Goal: Information Seeking & Learning: Check status

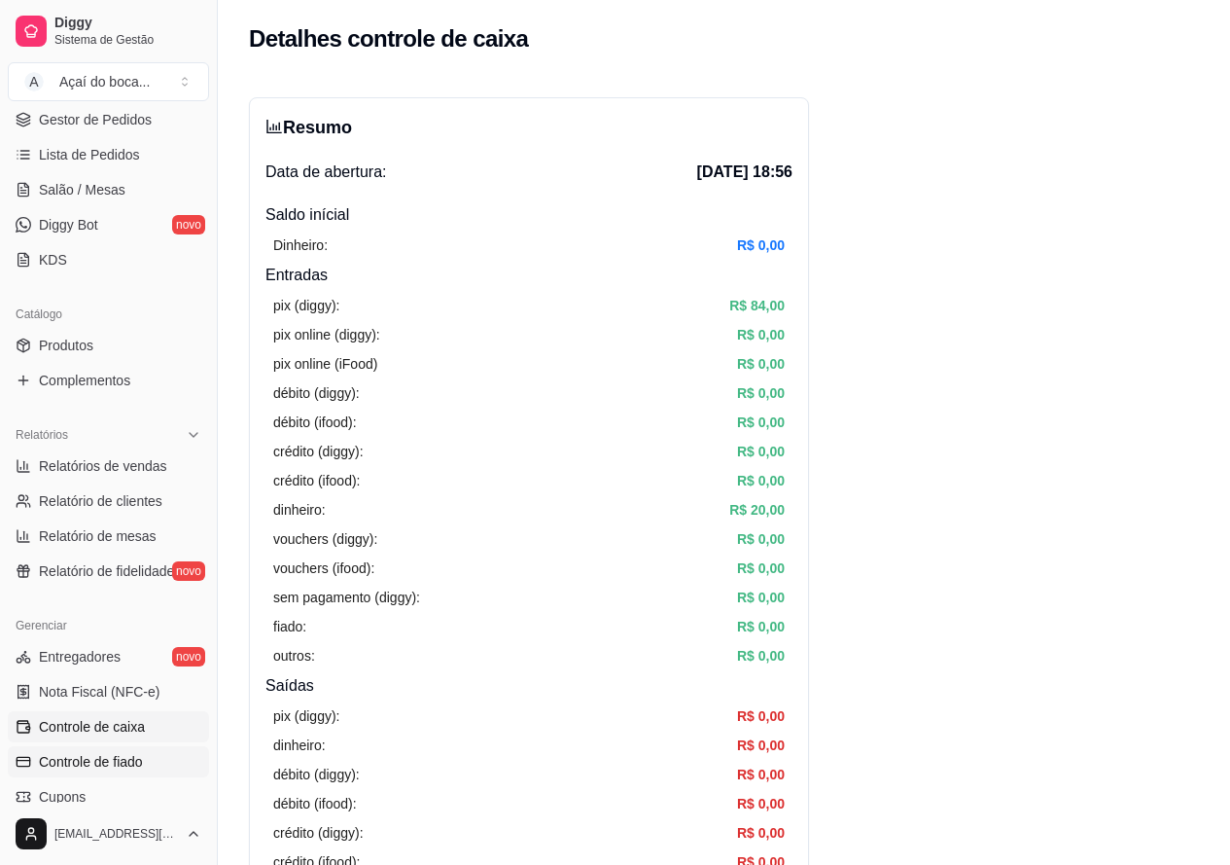
scroll to position [389, 0]
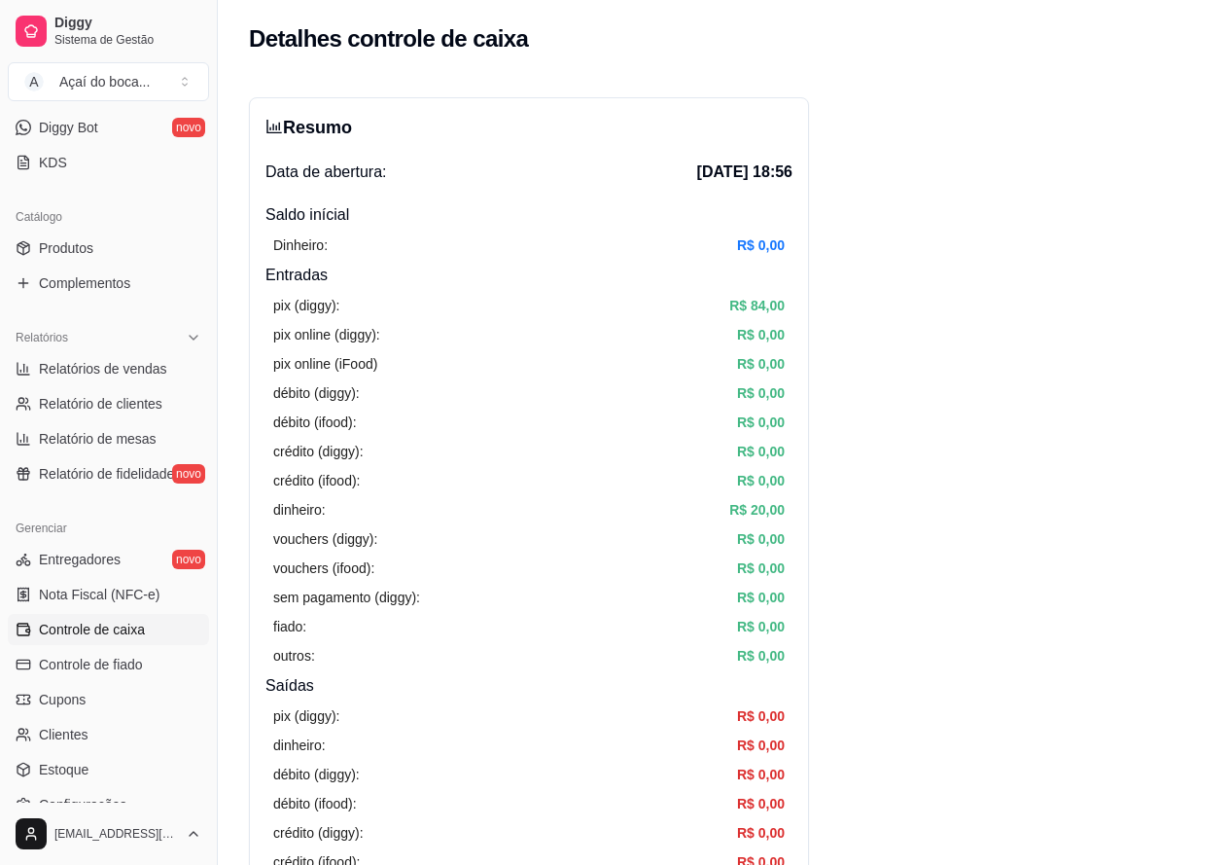
click at [134, 629] on span "Controle de caixa" at bounding box center [92, 628] width 106 height 19
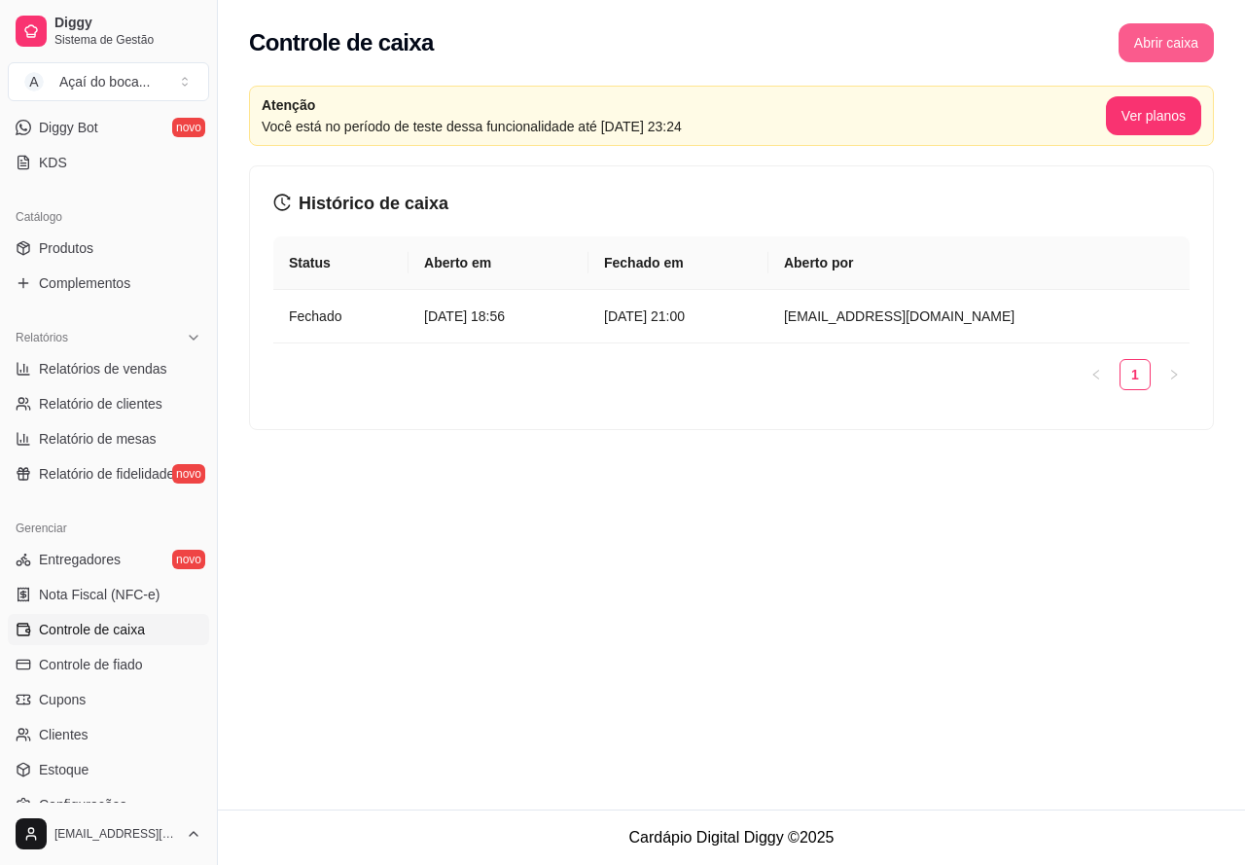
click at [1165, 42] on button "Abrir caixa" at bounding box center [1165, 42] width 95 height 39
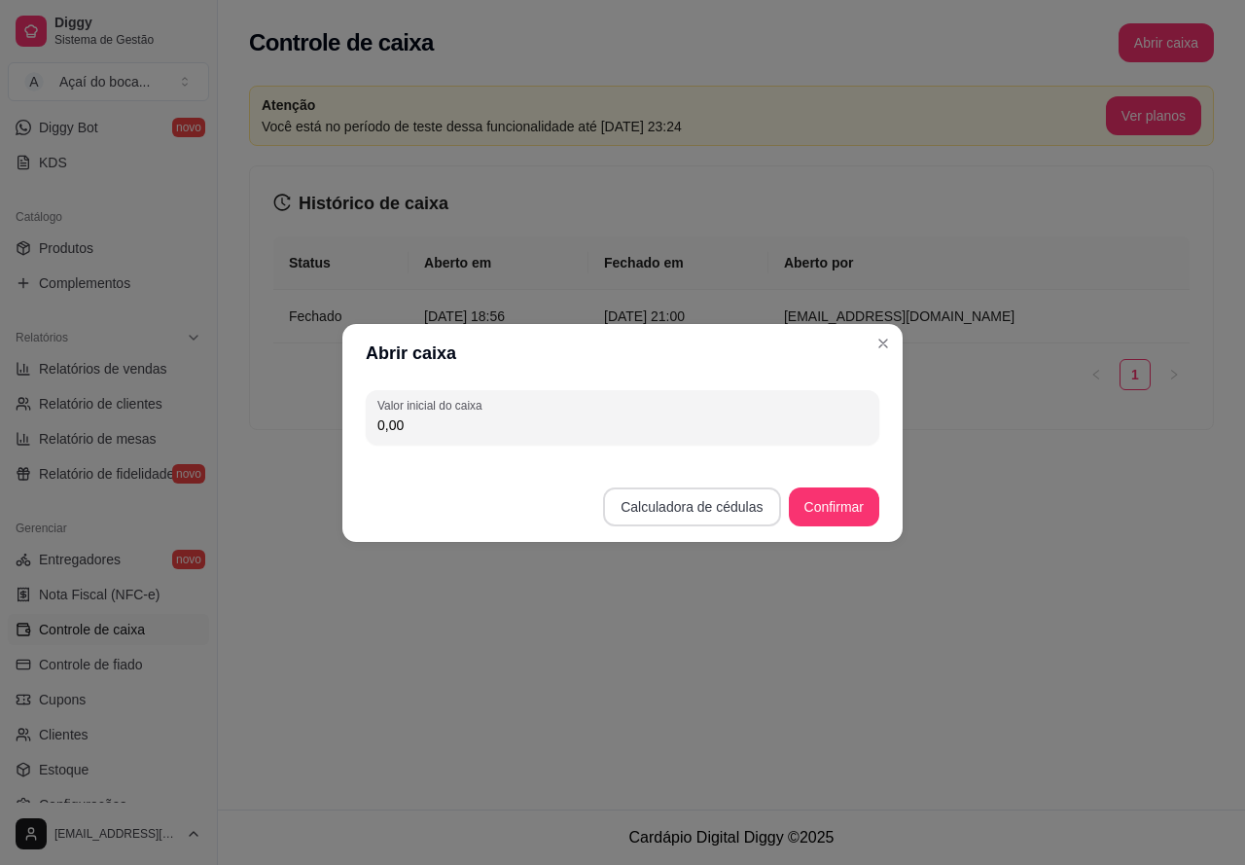
click at [740, 506] on button "Calculadora de cédulas" at bounding box center [691, 506] width 177 height 39
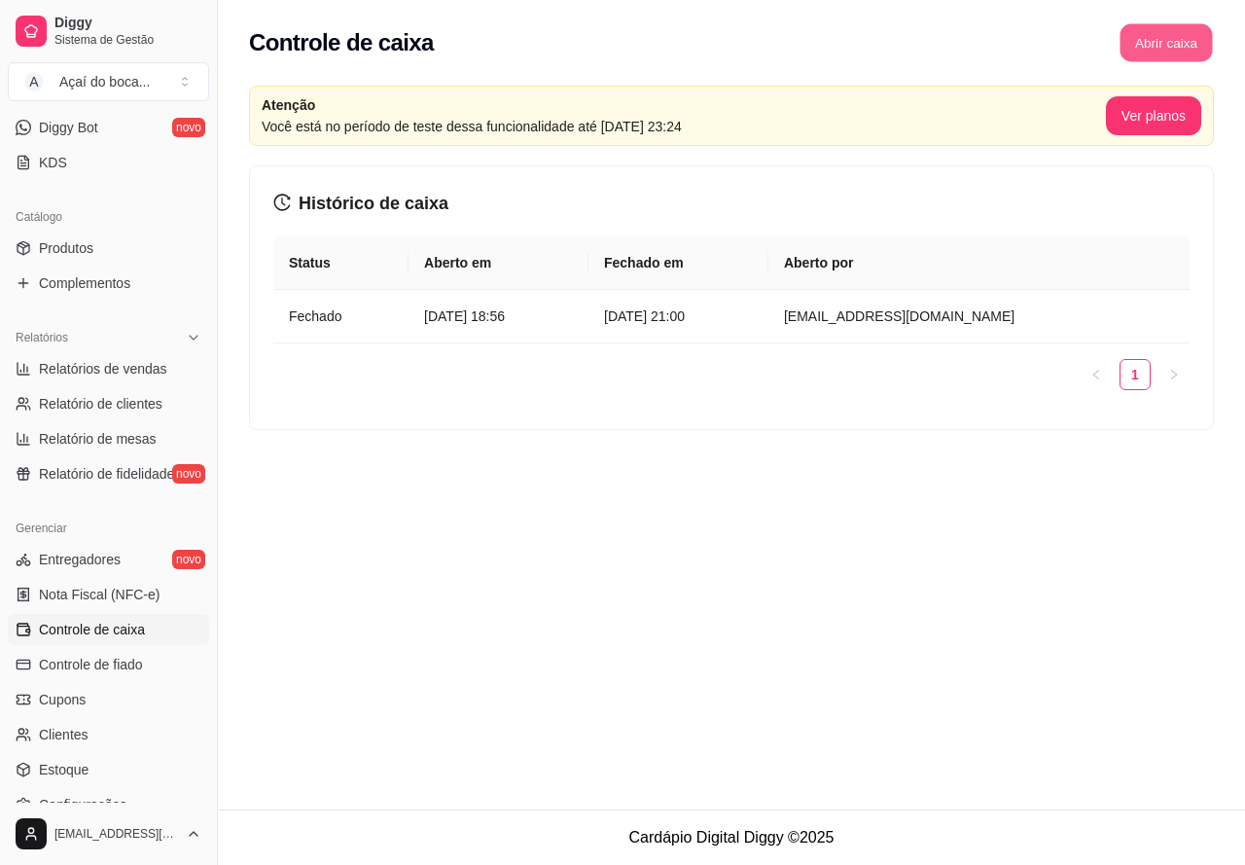
click at [1157, 34] on button "Abrir caixa" at bounding box center [1165, 43] width 92 height 38
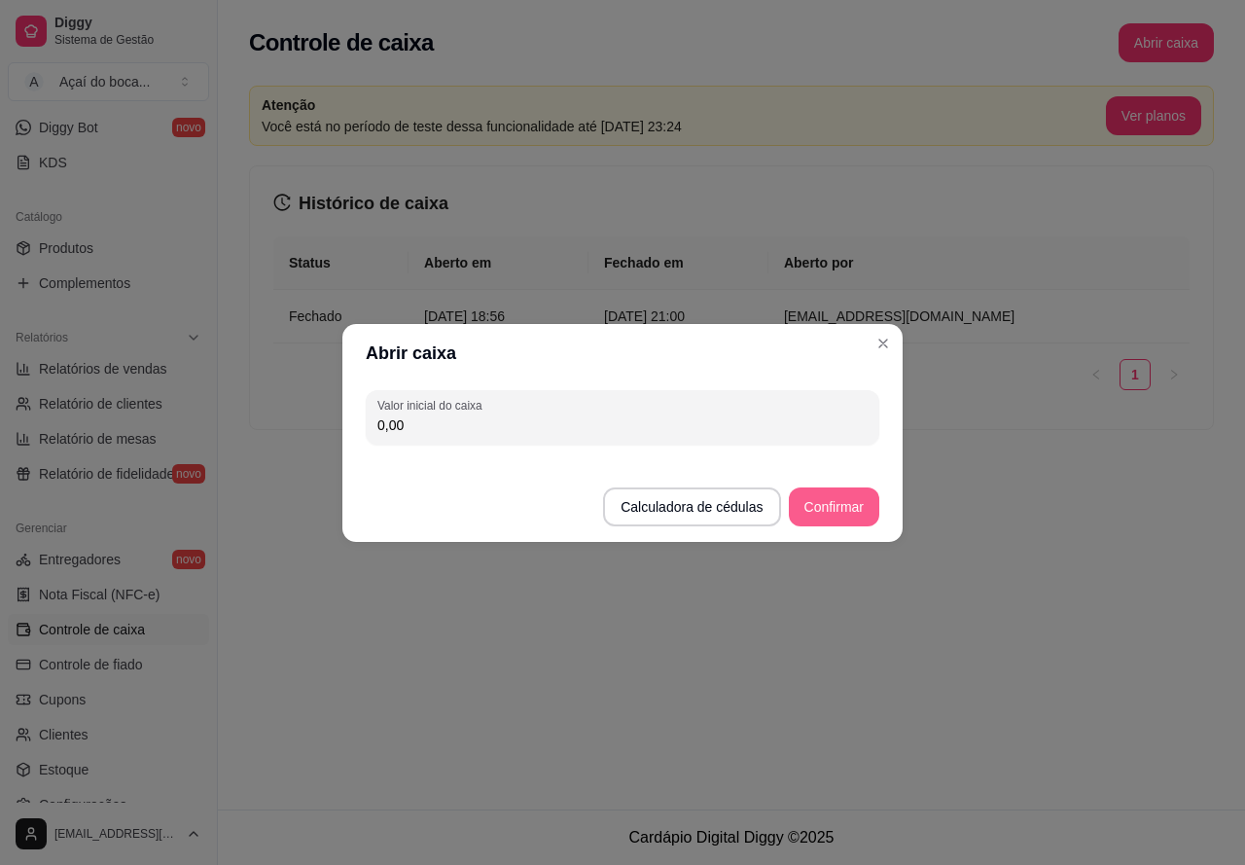
click at [850, 503] on button "Confirmar" at bounding box center [834, 506] width 90 height 39
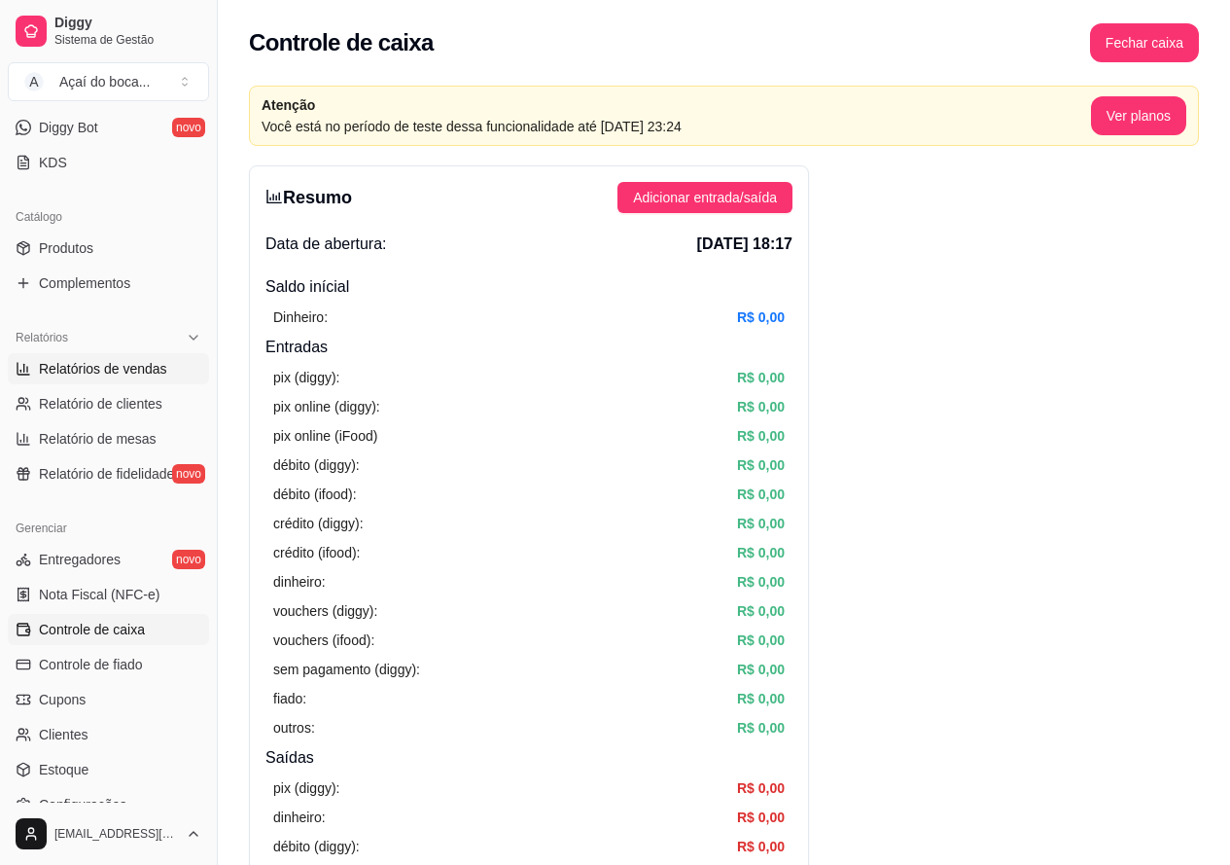
click at [124, 375] on span "Relatórios de vendas" at bounding box center [103, 368] width 128 height 19
select select "ALL"
select select "0"
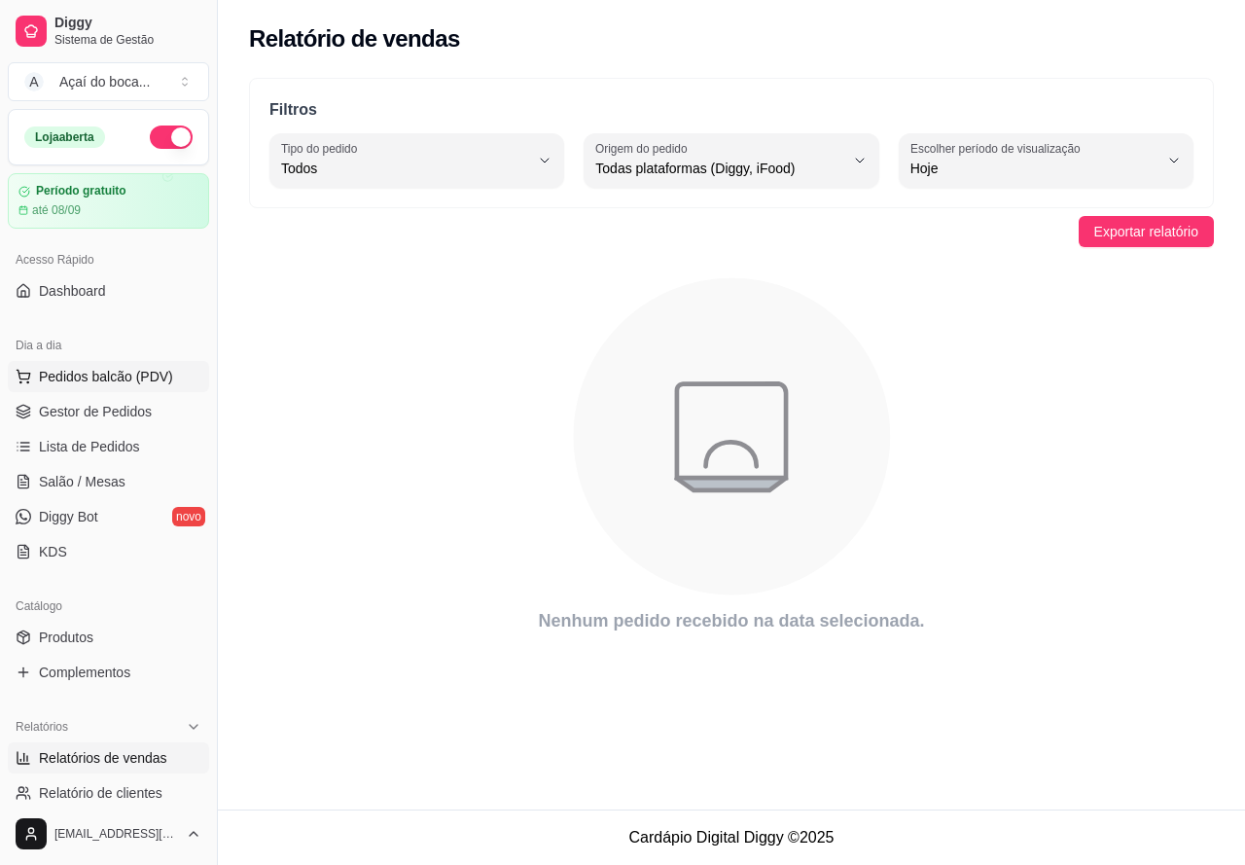
click at [113, 382] on span "Pedidos balcão (PDV)" at bounding box center [106, 376] width 134 height 19
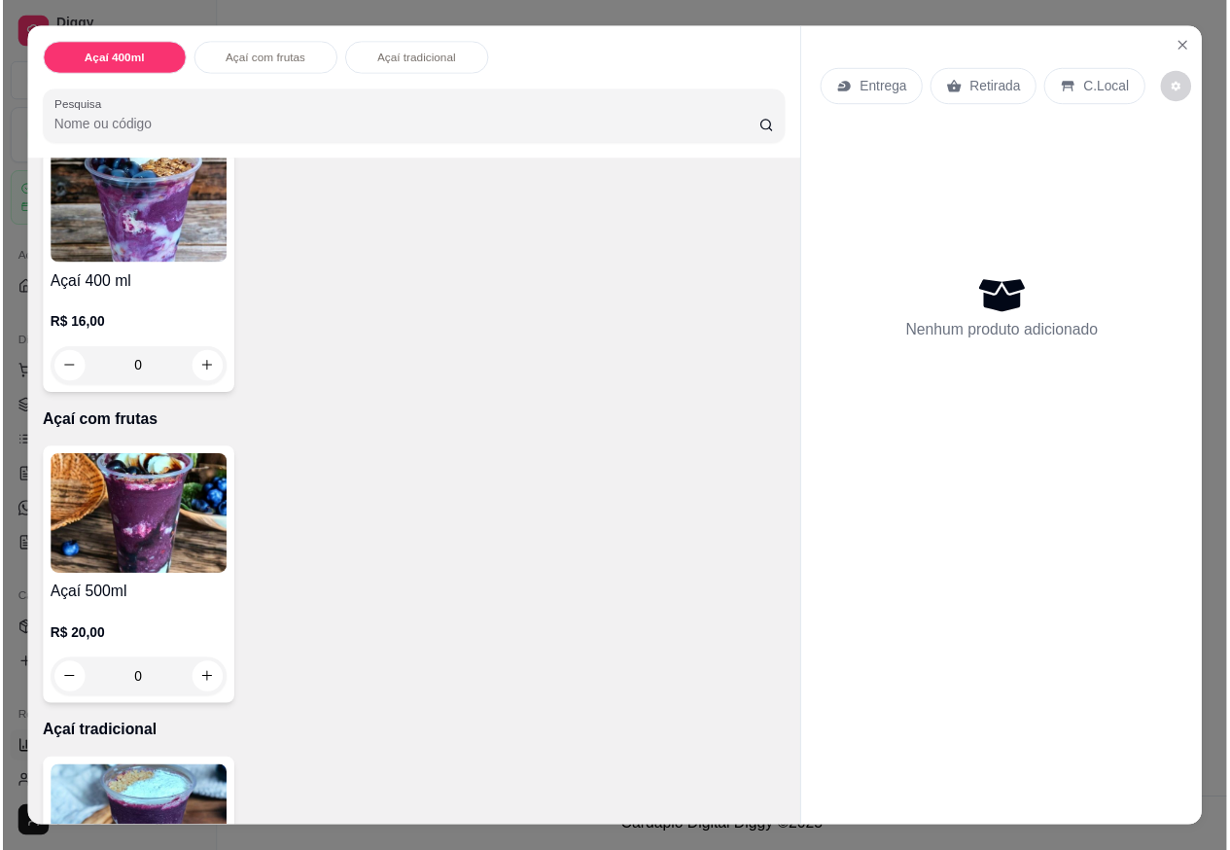
scroll to position [195, 0]
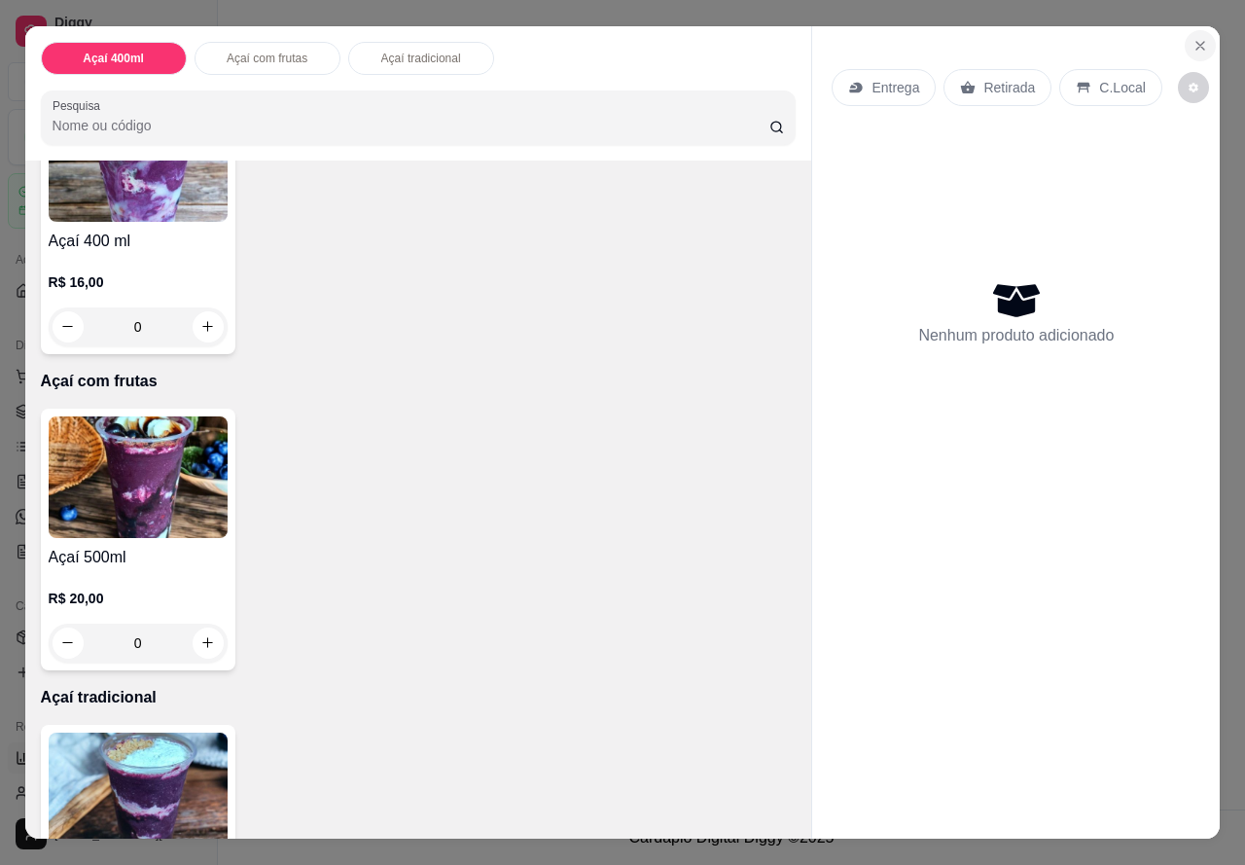
click at [1195, 38] on icon "Close" at bounding box center [1200, 46] width 16 height 16
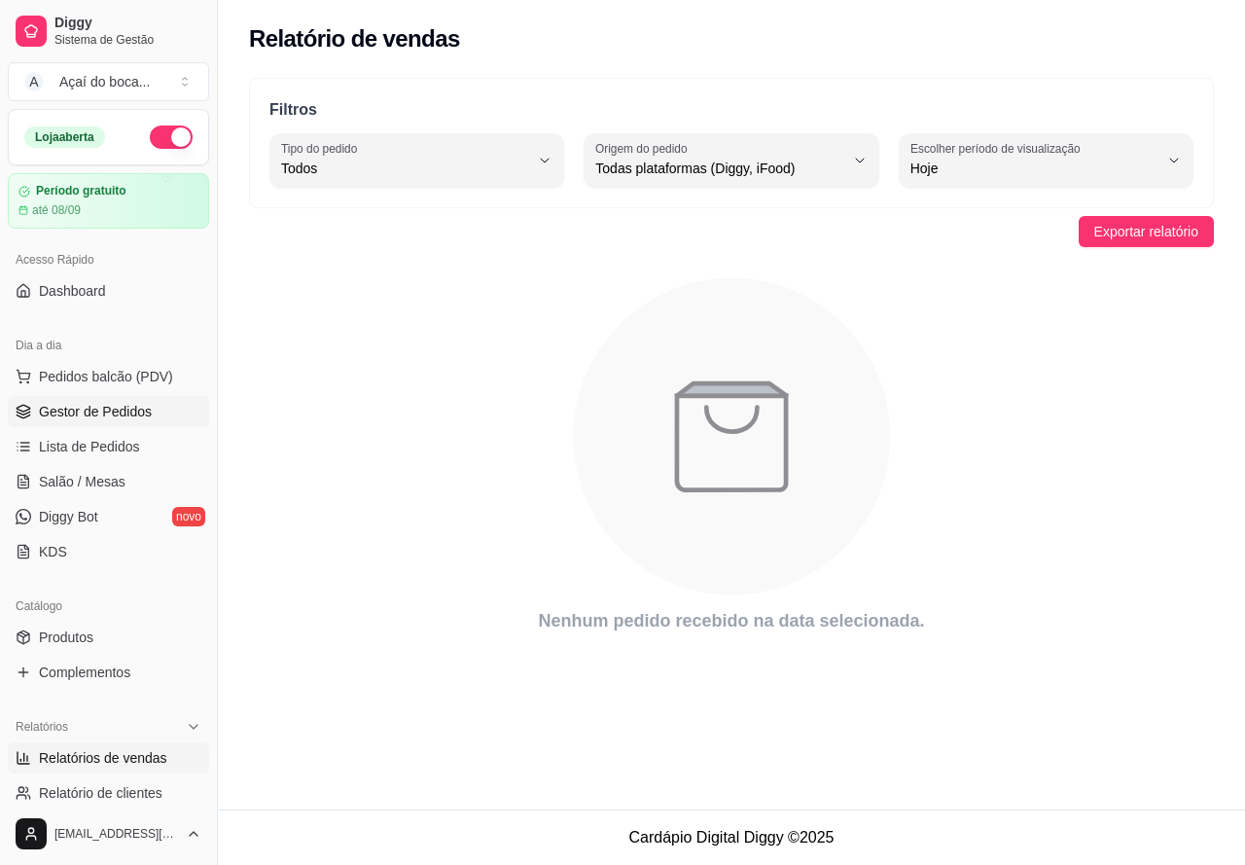
click at [119, 403] on span "Gestor de Pedidos" at bounding box center [95, 411] width 113 height 19
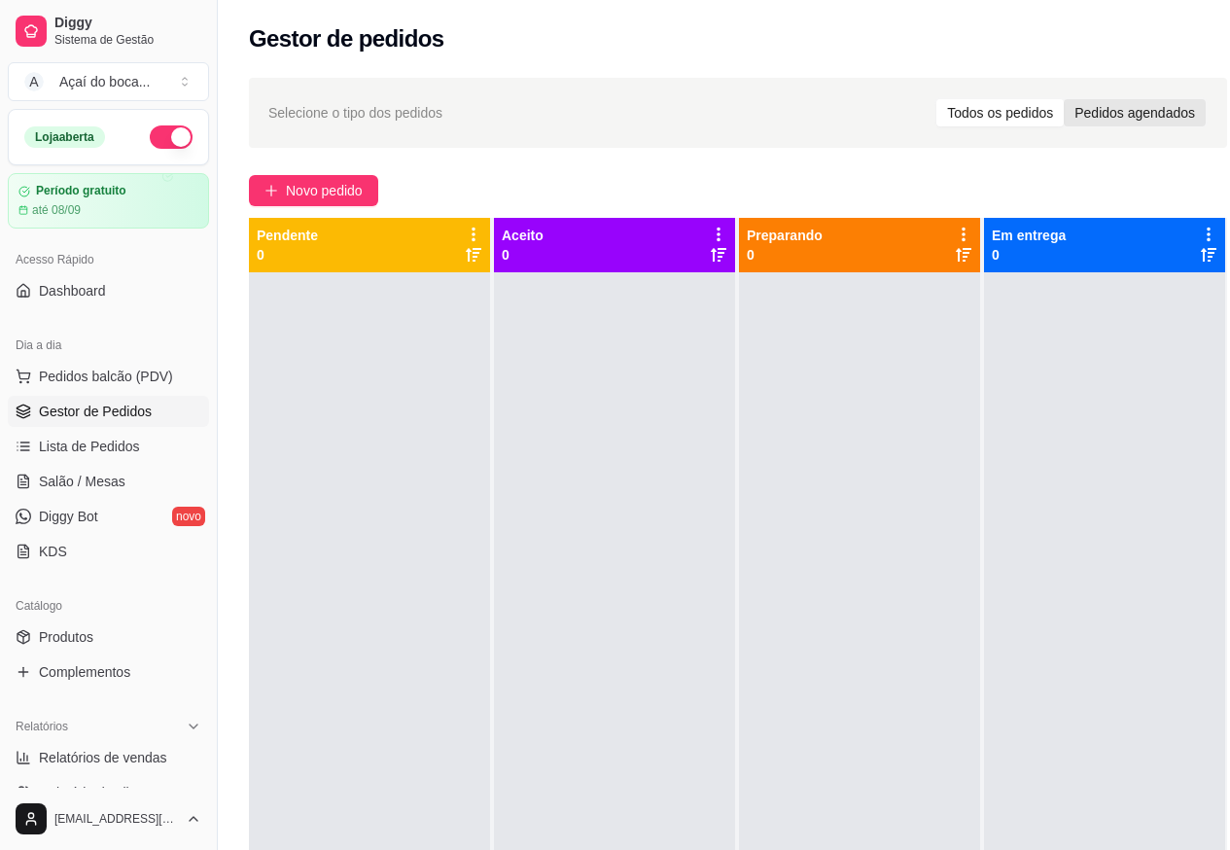
click at [1119, 114] on div "Pedidos agendados" at bounding box center [1135, 112] width 142 height 27
click at [1064, 99] on input "Pedidos agendados" at bounding box center [1064, 99] width 0 height 0
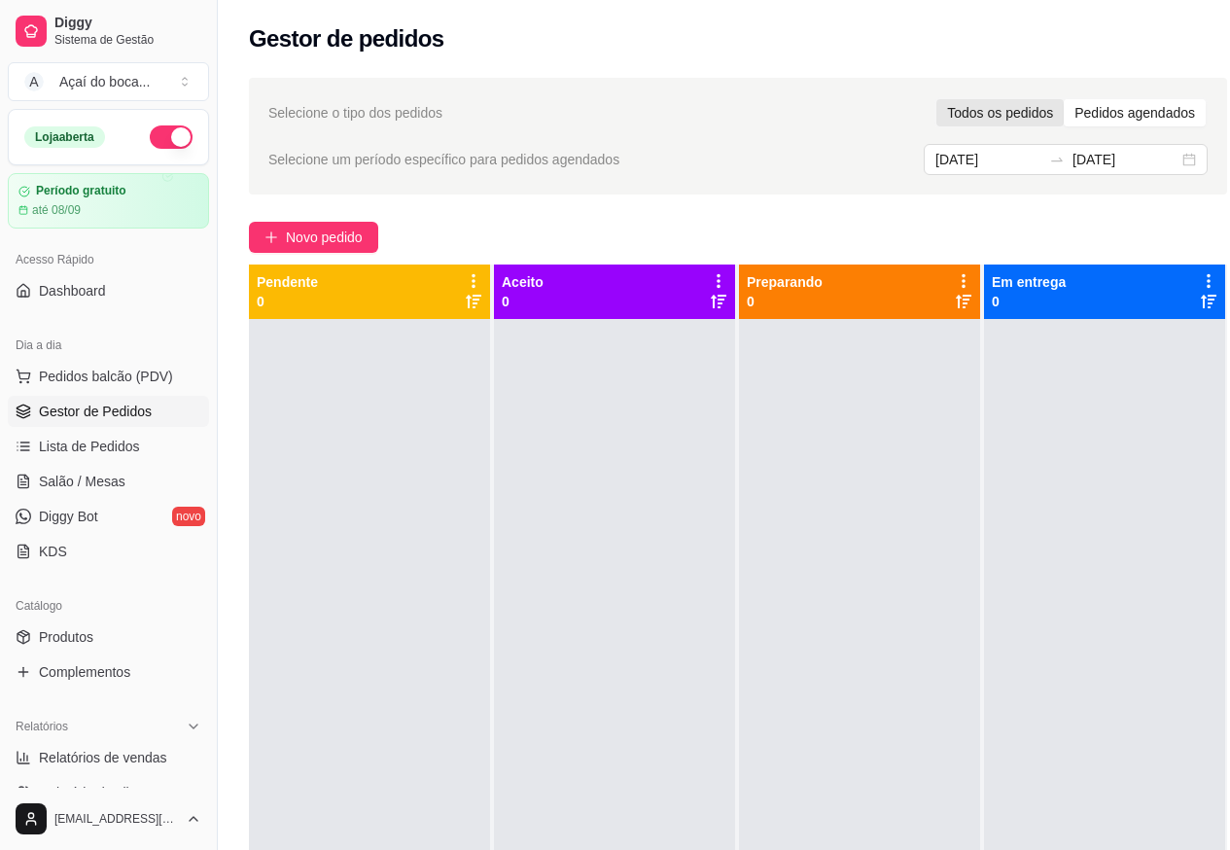
drag, startPoint x: 1009, startPoint y: 106, endPoint x: 971, endPoint y: 118, distance: 40.6
click at [1009, 106] on div "Todos os pedidos" at bounding box center [1000, 112] width 127 height 27
click at [973, 121] on div "Todos os pedidos" at bounding box center [1000, 112] width 127 height 27
click at [937, 99] on input "Todos os pedidos" at bounding box center [937, 99] width 0 height 0
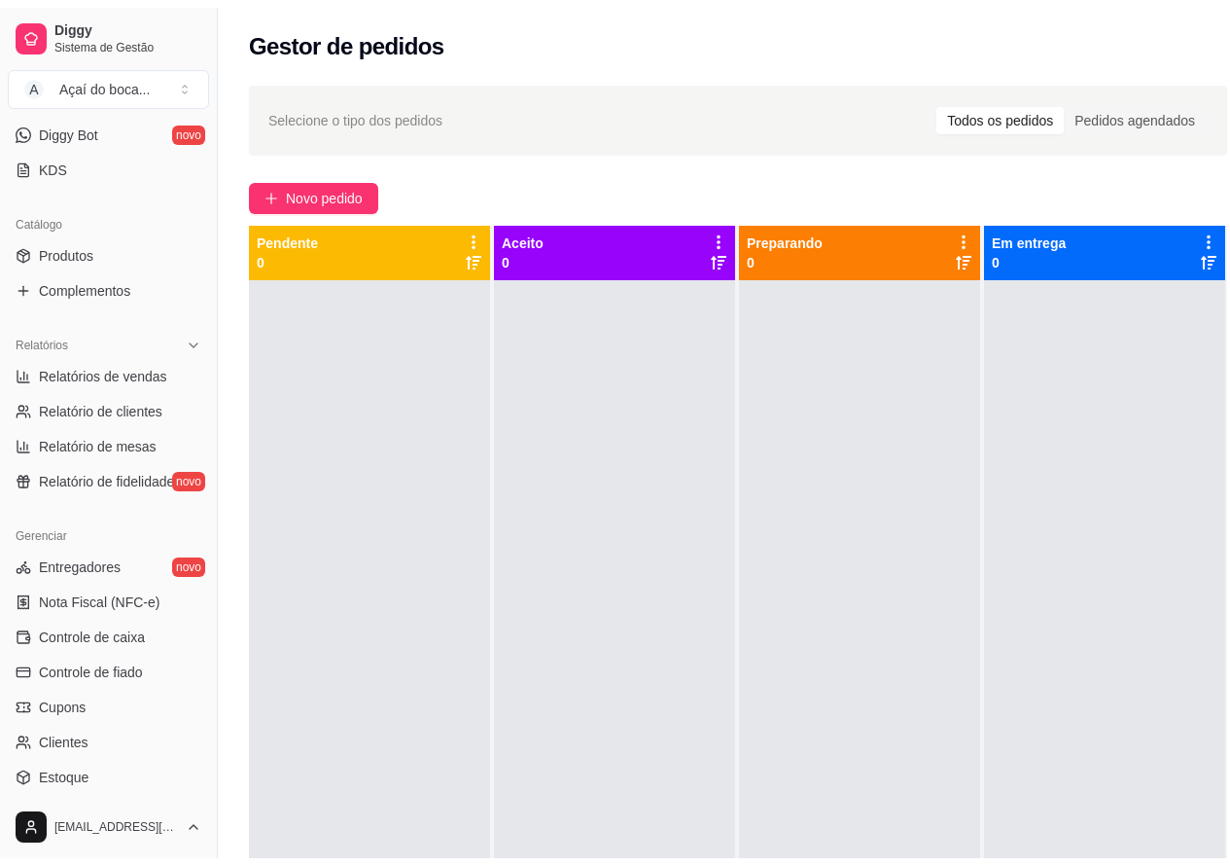
scroll to position [535, 0]
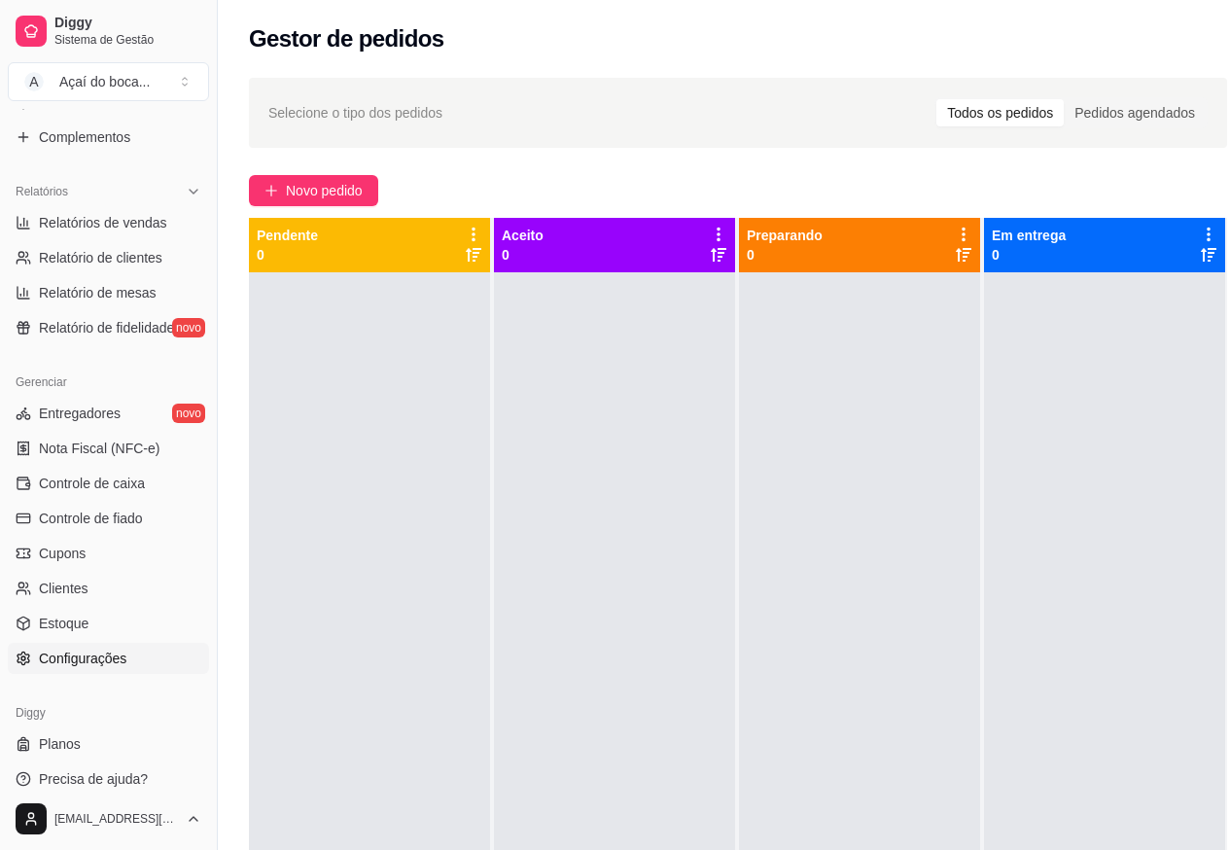
click at [99, 653] on span "Configurações" at bounding box center [83, 658] width 88 height 19
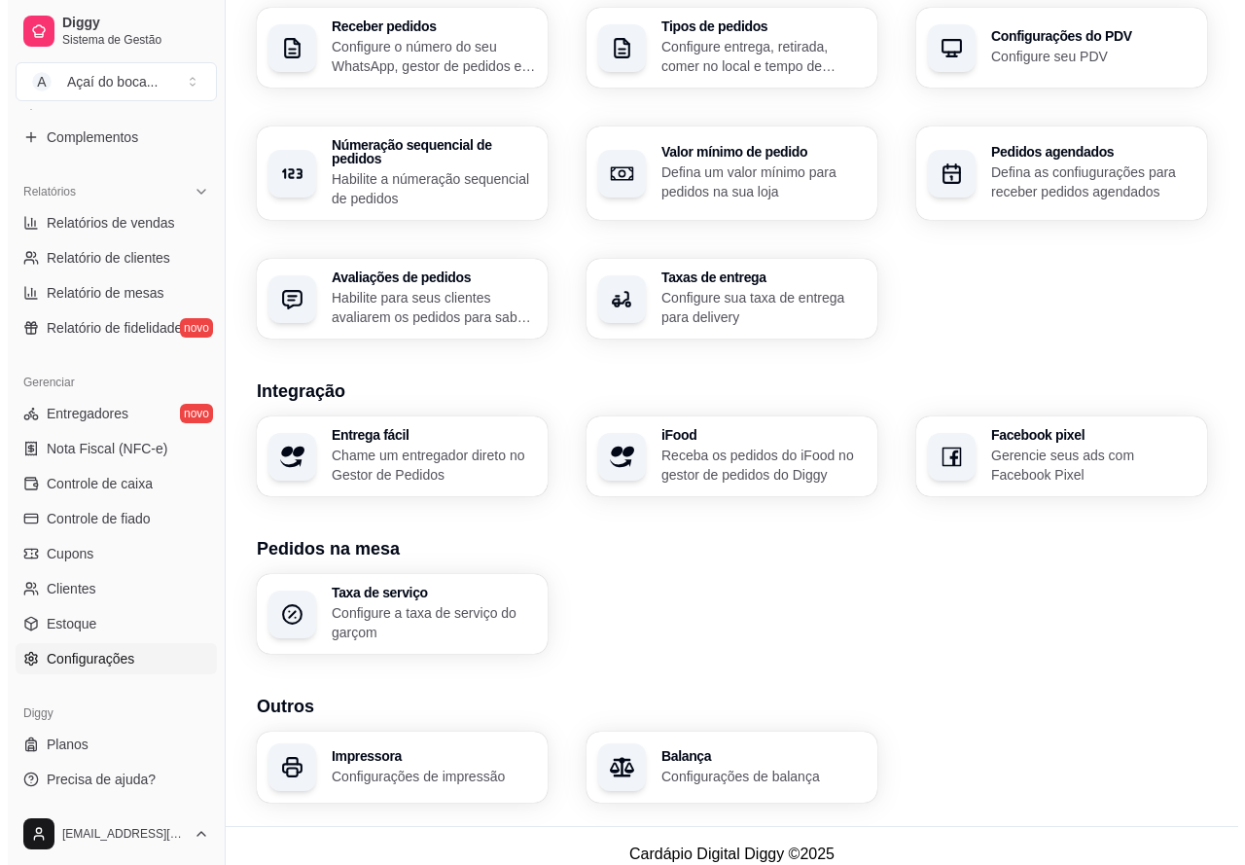
scroll to position [507, 0]
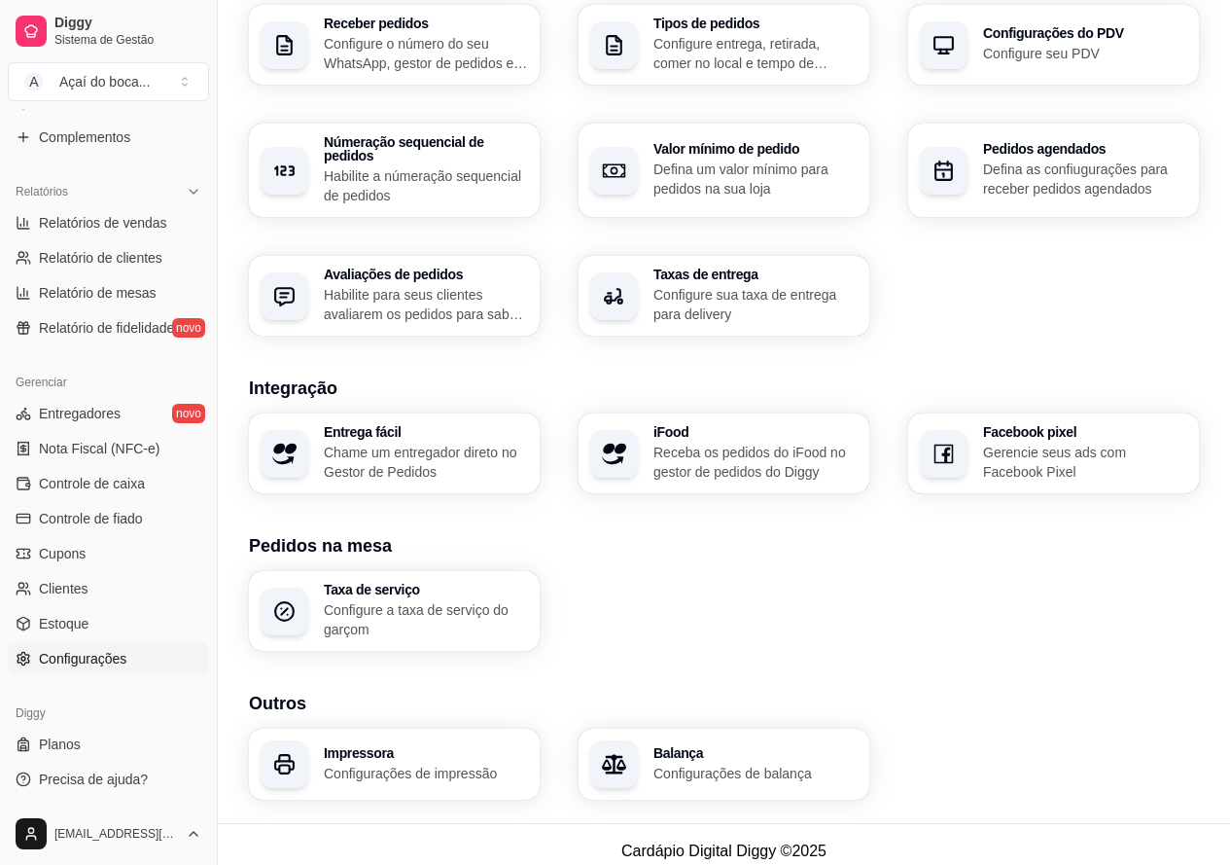
click at [341, 763] on p "Configurações de impressão" at bounding box center [426, 772] width 204 height 19
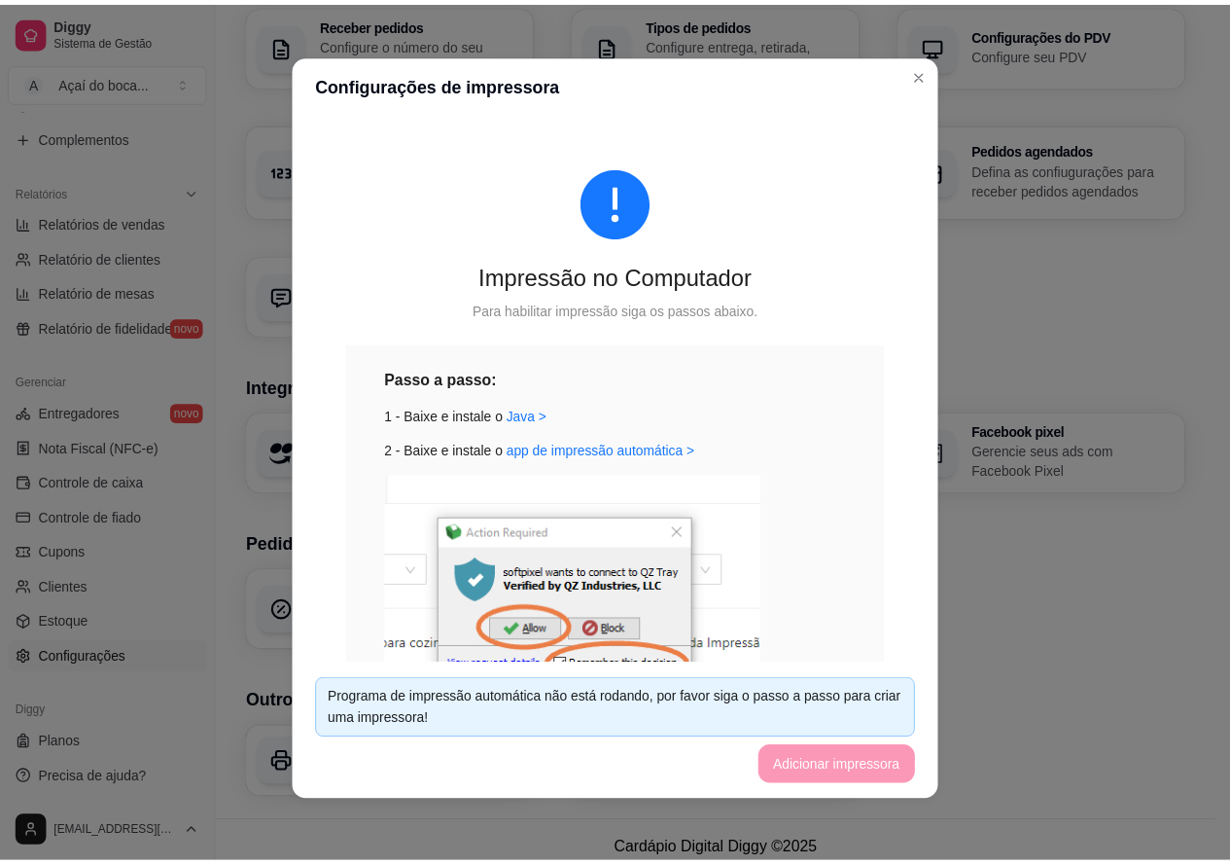
scroll to position [0, 0]
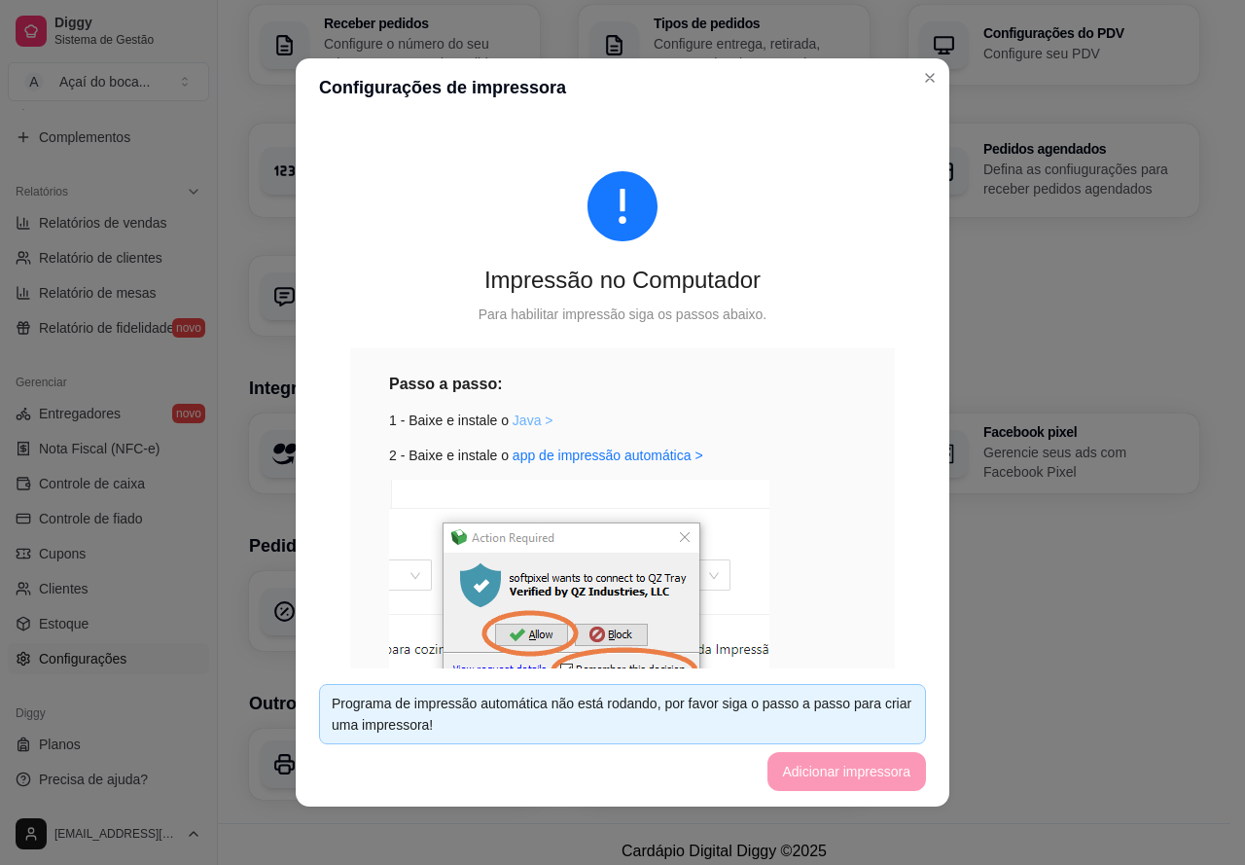
click at [526, 421] on link "Java >" at bounding box center [533, 420] width 41 height 16
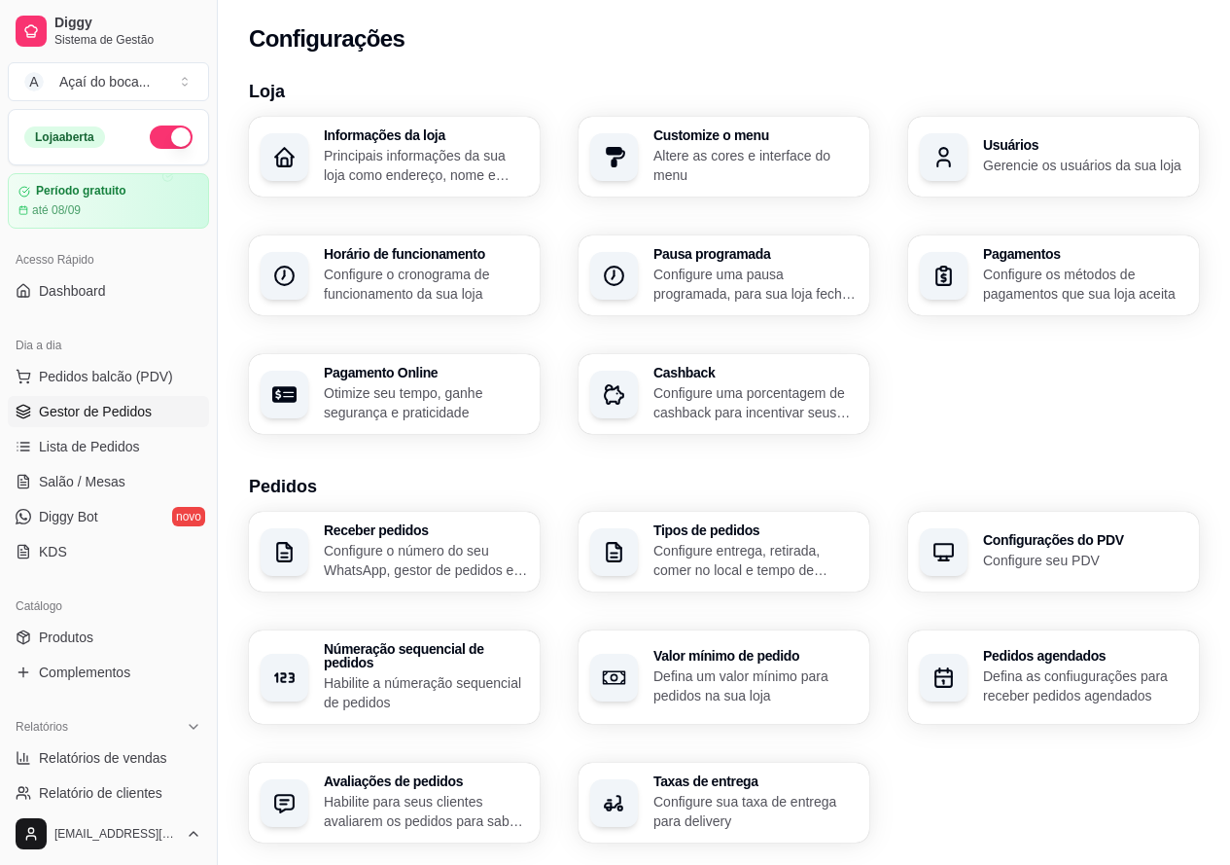
click at [121, 412] on span "Gestor de Pedidos" at bounding box center [95, 411] width 113 height 19
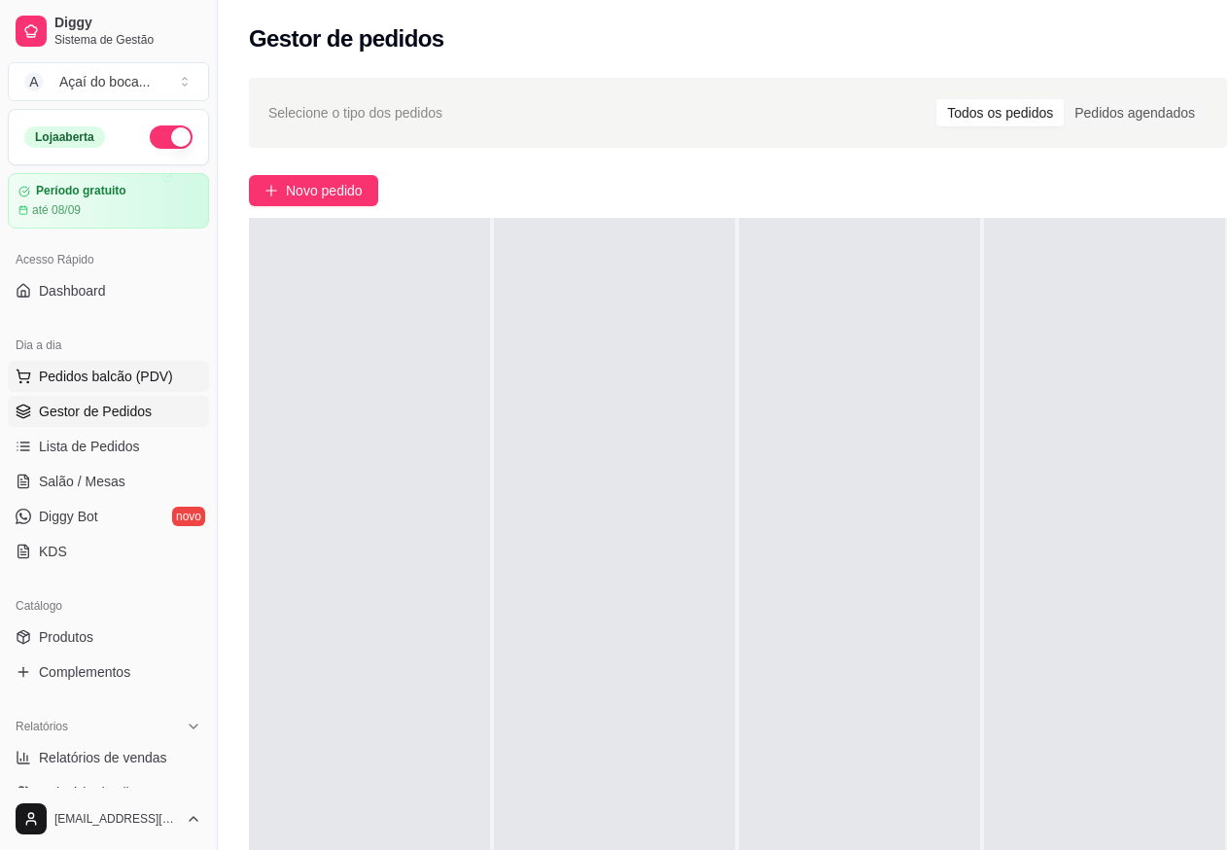
drag, startPoint x: 560, startPoint y: 367, endPoint x: 89, endPoint y: 385, distance: 471.1
click at [460, 396] on div "Pendente 0 Aceito 0 Preparando 0 Em entrega 0" at bounding box center [738, 643] width 978 height 850
click at [109, 427] on ul "Pedidos balcão (PDV) Gestor de Pedidos Lista de Pedidos Salão / Mesas Diggy Bot…" at bounding box center [108, 464] width 201 height 206
click at [103, 418] on span "Gestor de Pedidos" at bounding box center [95, 411] width 113 height 19
click at [94, 382] on span "Pedidos balcão (PDV)" at bounding box center [106, 376] width 134 height 19
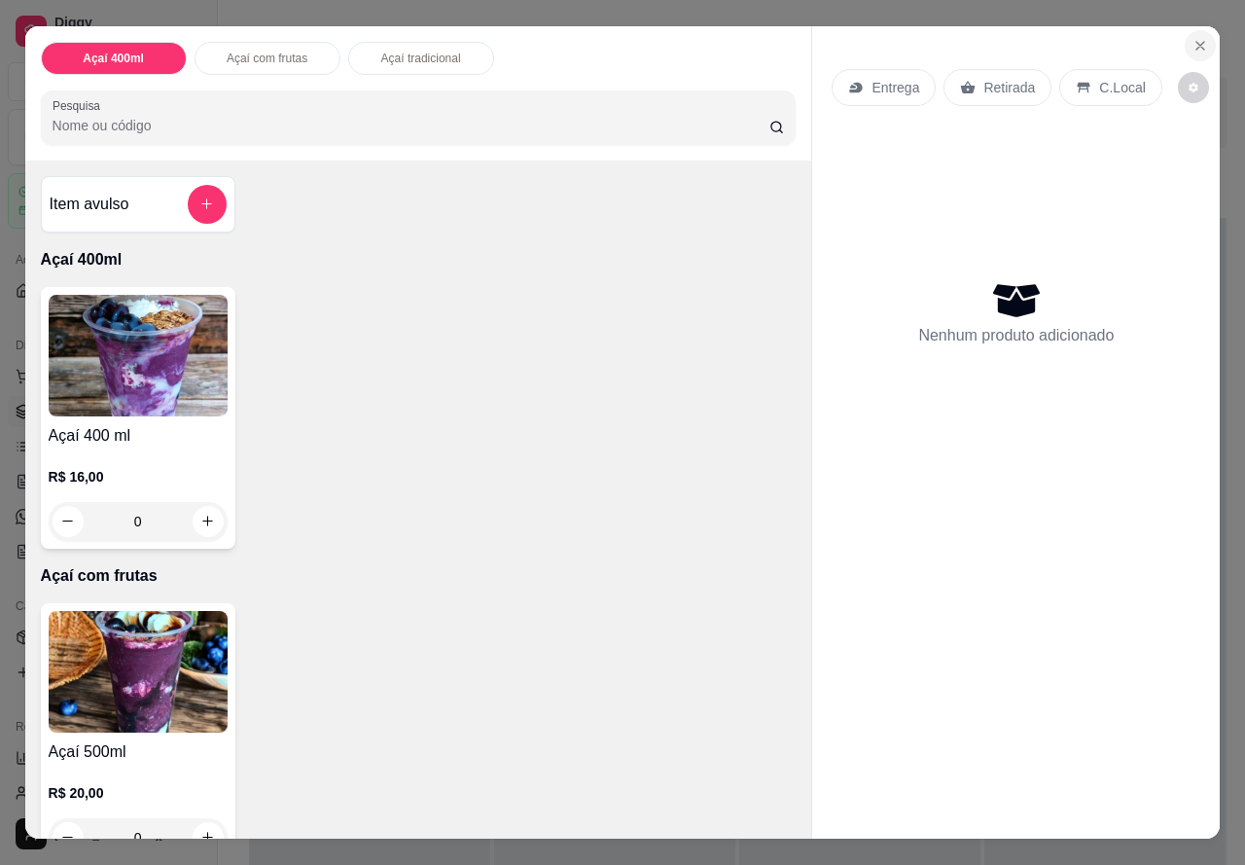
click at [1192, 38] on icon "Close" at bounding box center [1200, 46] width 16 height 16
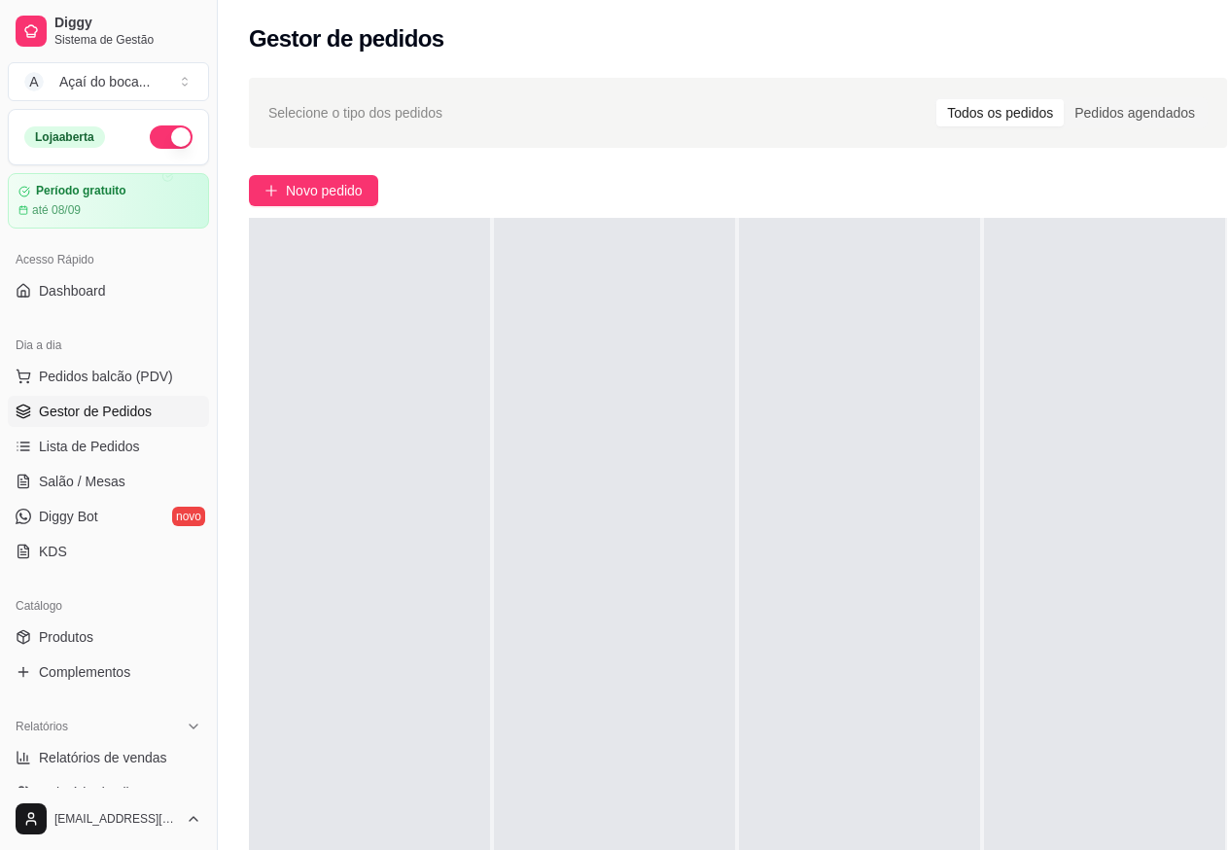
click at [130, 415] on span "Gestor de Pedidos" at bounding box center [95, 411] width 113 height 19
click at [107, 445] on span "Lista de Pedidos" at bounding box center [89, 446] width 101 height 19
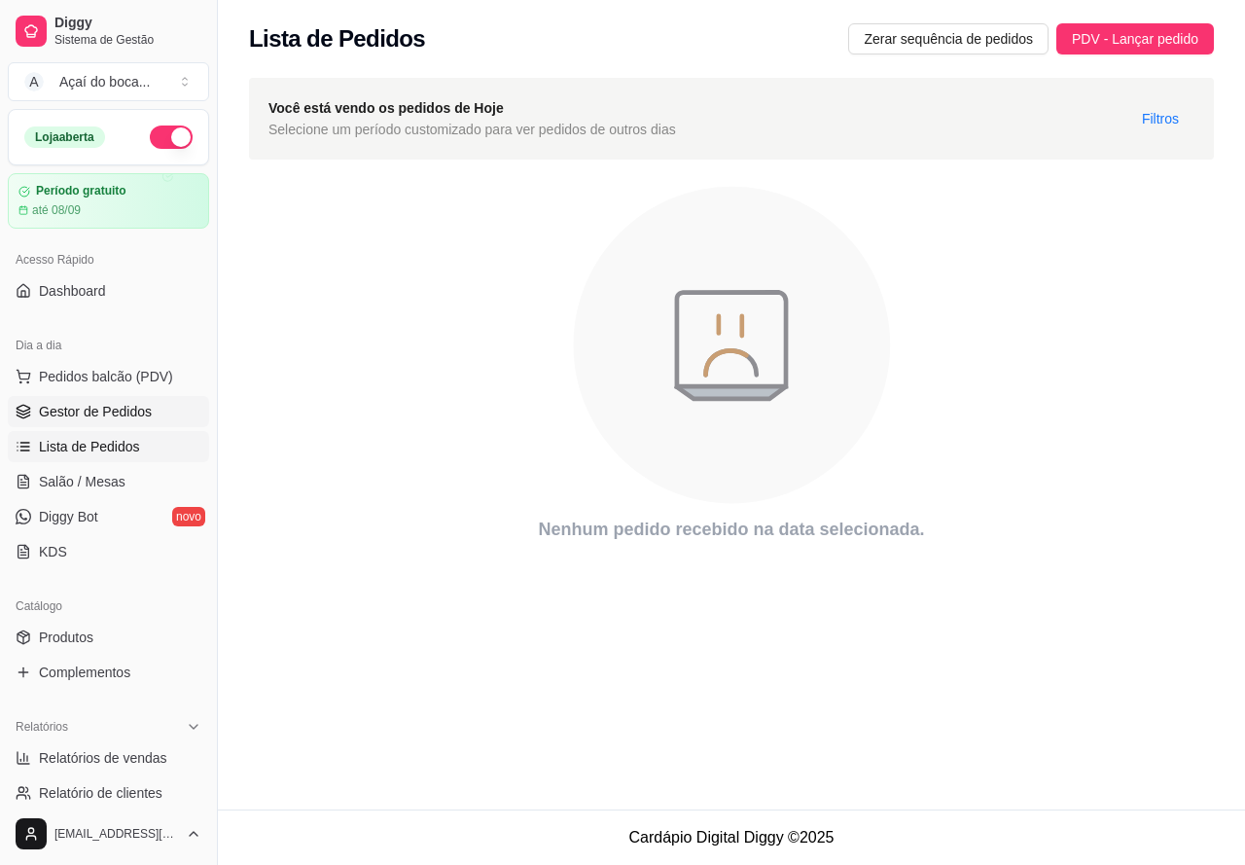
click at [108, 413] on span "Gestor de Pedidos" at bounding box center [95, 411] width 113 height 19
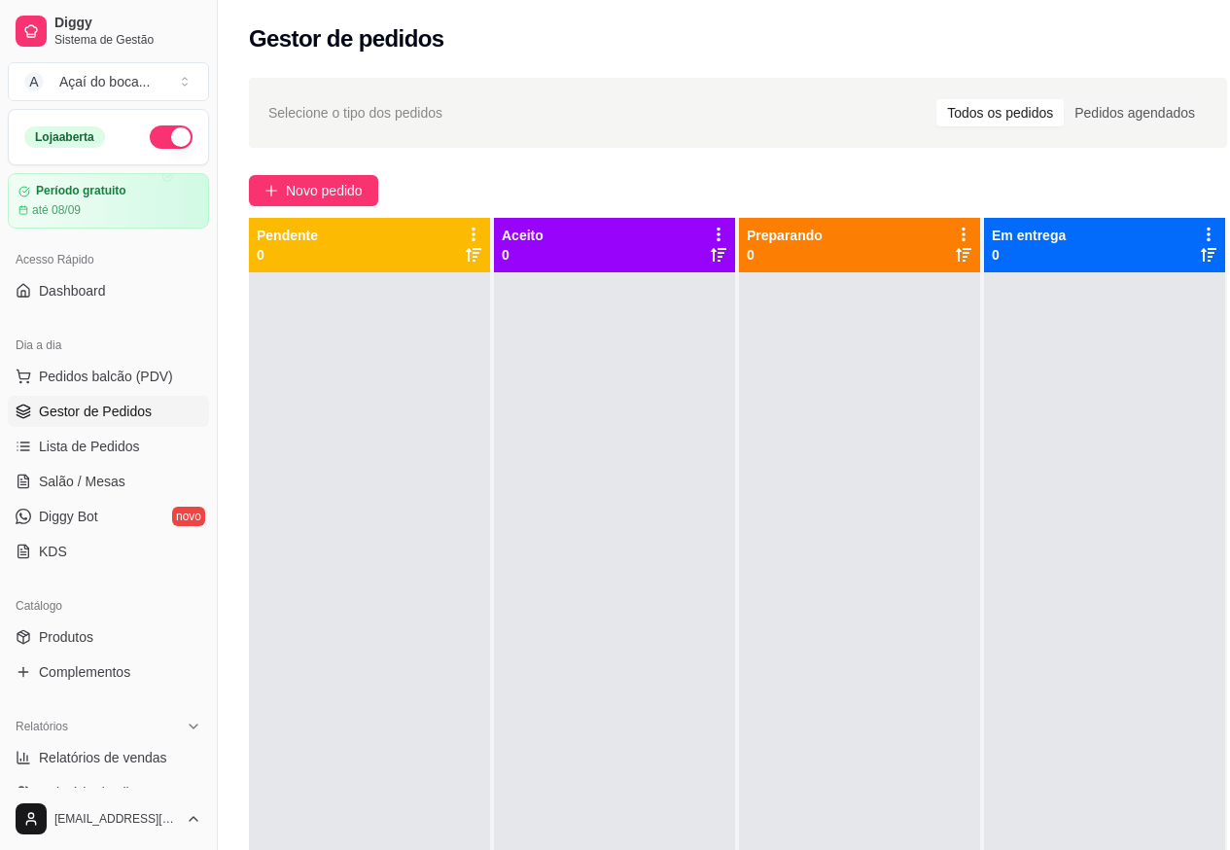
drag, startPoint x: 178, startPoint y: 124, endPoint x: 1008, endPoint y: 864, distance: 1111.1
click at [210, 126] on div "Diggy Sistema de Gestão A Açaí do boca ... Loja aberta Período gratuito até 08/…" at bounding box center [108, 425] width 217 height 850
click at [1000, 850] on html "Diggy Sistema de Gestão A Açaí do boca ... Loja aberta Período gratuito até 08/…" at bounding box center [615, 425] width 1230 height 850
click at [809, 716] on div at bounding box center [859, 697] width 241 height 850
click at [729, 670] on div at bounding box center [614, 697] width 241 height 850
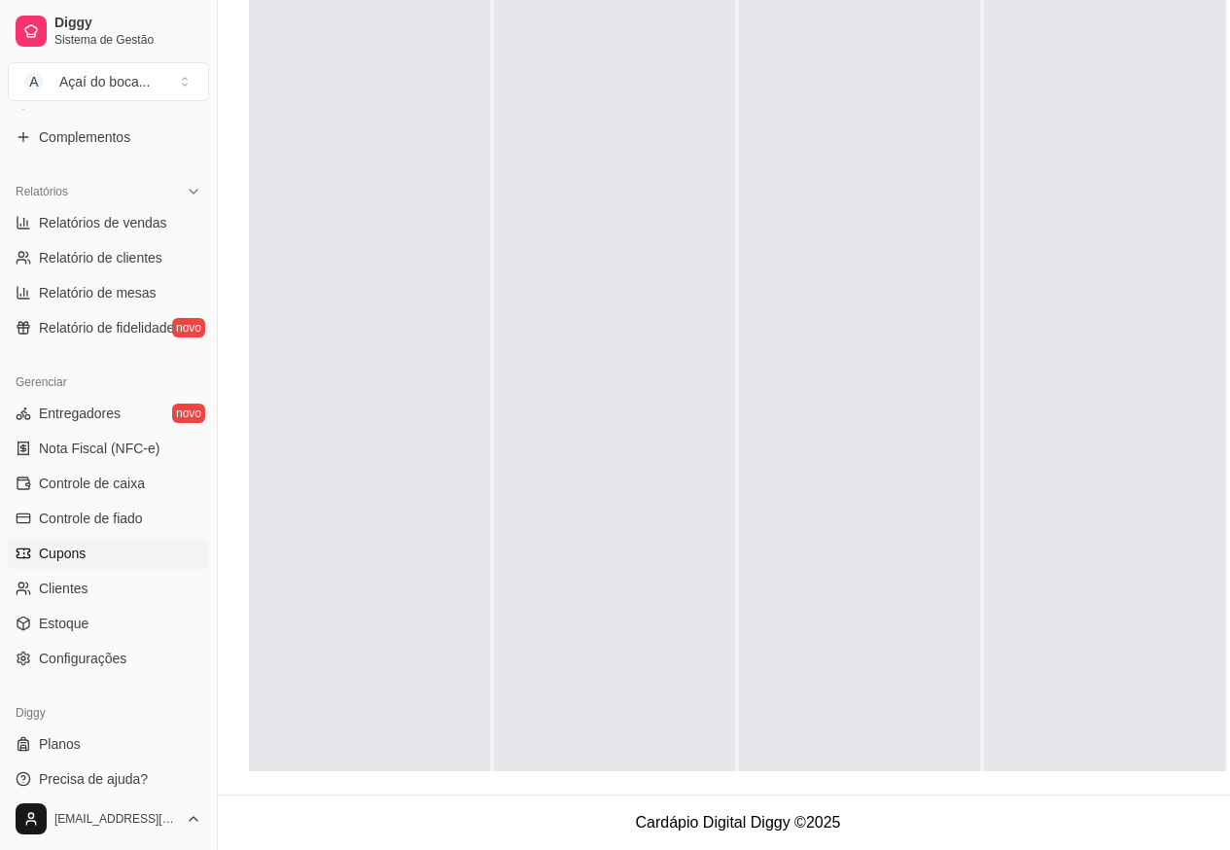
scroll to position [311, 0]
click at [109, 659] on span "Configurações" at bounding box center [83, 658] width 88 height 19
click at [84, 656] on span "Configurações" at bounding box center [83, 658] width 88 height 19
click at [37, 657] on link "Configurações" at bounding box center [108, 658] width 201 height 31
click at [57, 657] on span "Configurações" at bounding box center [83, 658] width 88 height 19
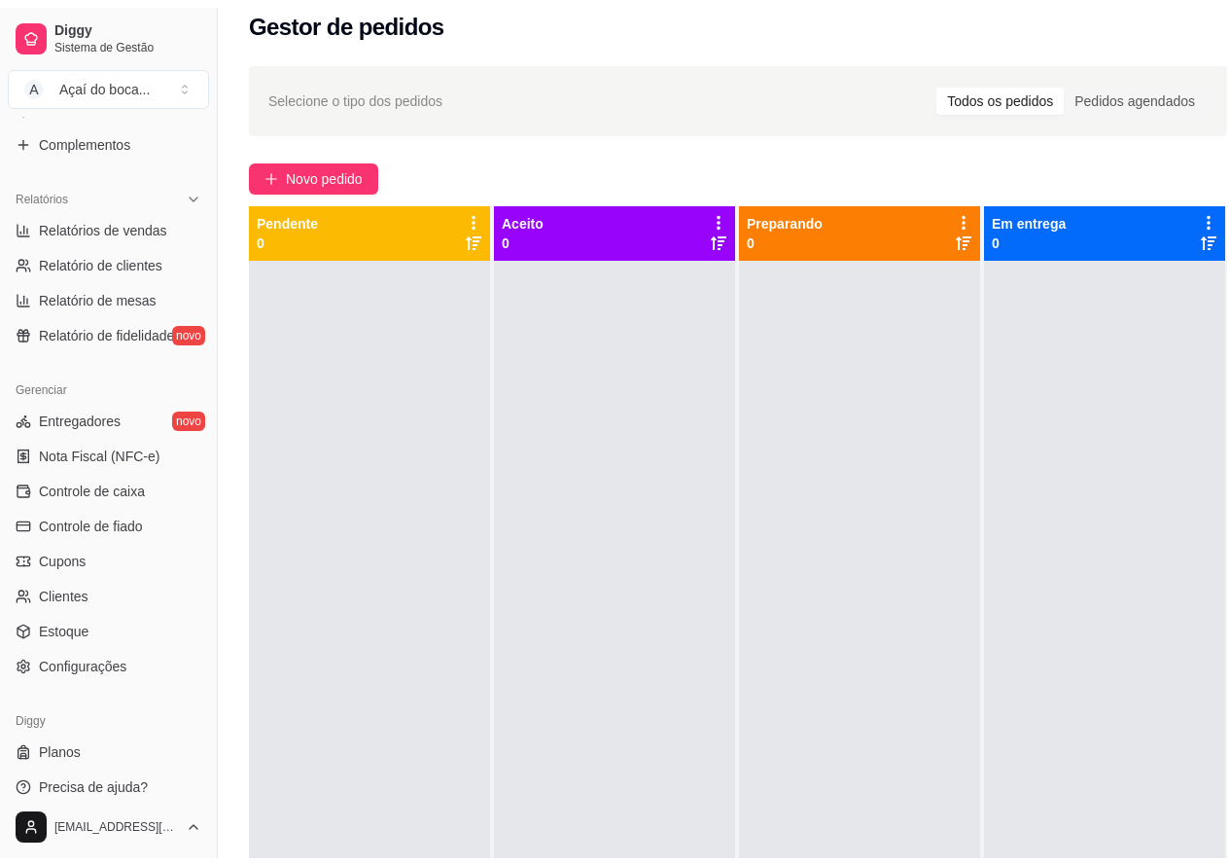
scroll to position [0, 0]
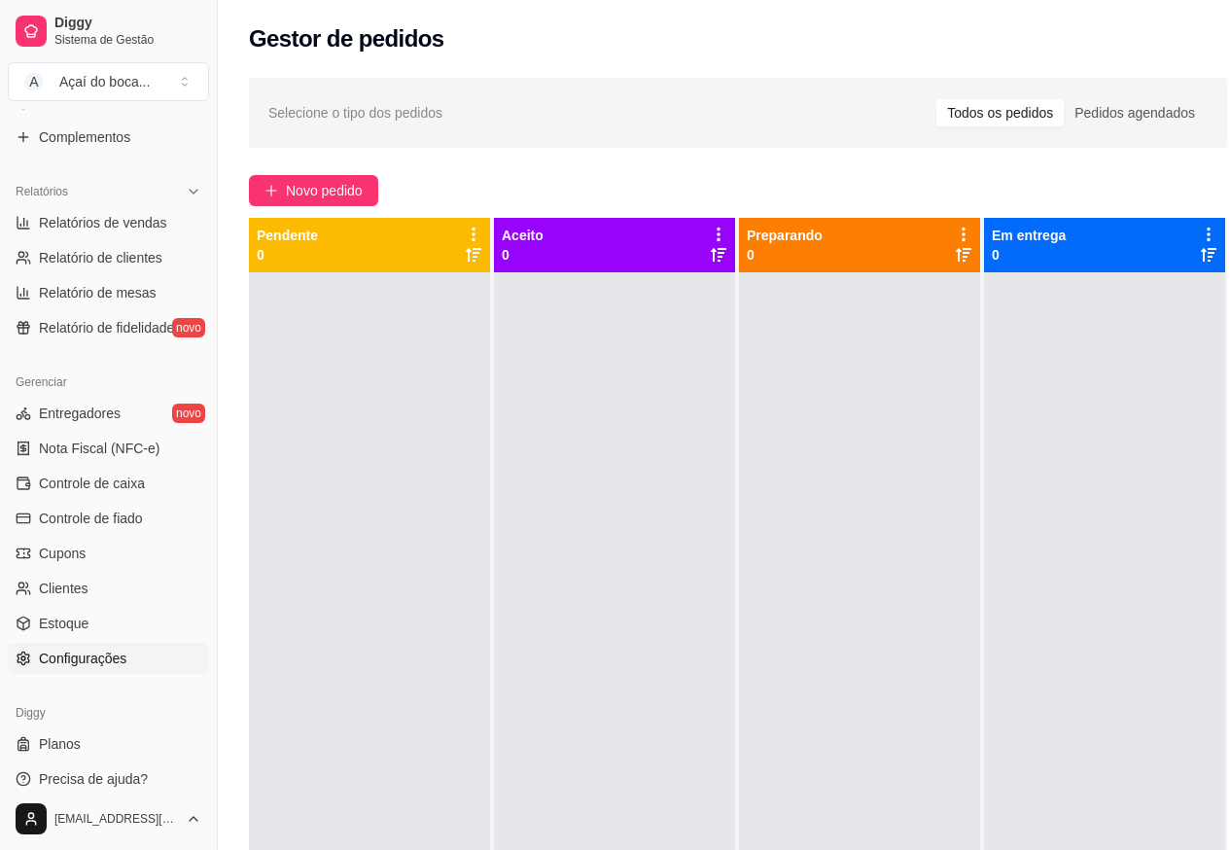
click at [85, 668] on link "Configurações" at bounding box center [108, 658] width 201 height 31
click at [101, 487] on span "Controle de caixa" at bounding box center [92, 483] width 106 height 19
click at [158, 280] on link "Relatório de mesas" at bounding box center [108, 292] width 201 height 31
select select "TOTAL_OF_ORDERS"
select select "7"
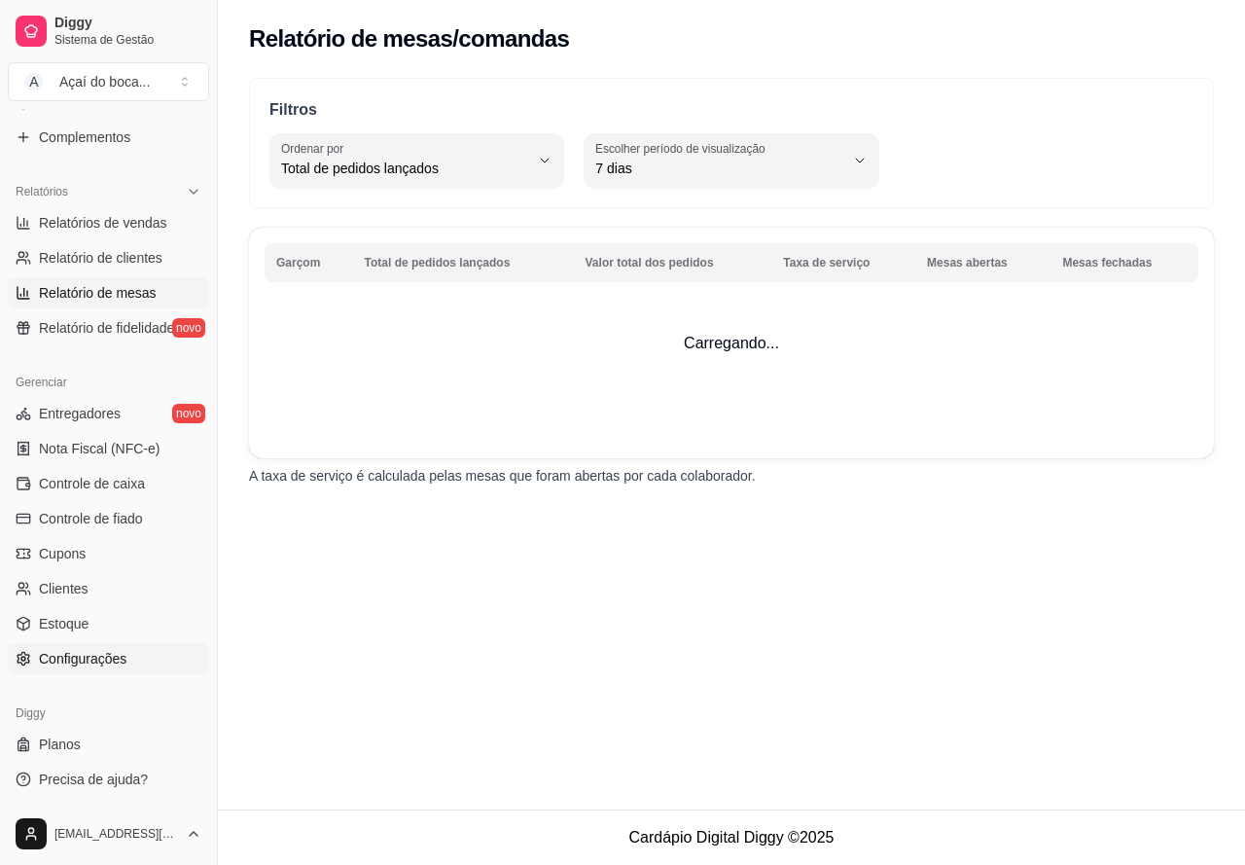
click at [61, 659] on span "Configurações" at bounding box center [83, 658] width 88 height 19
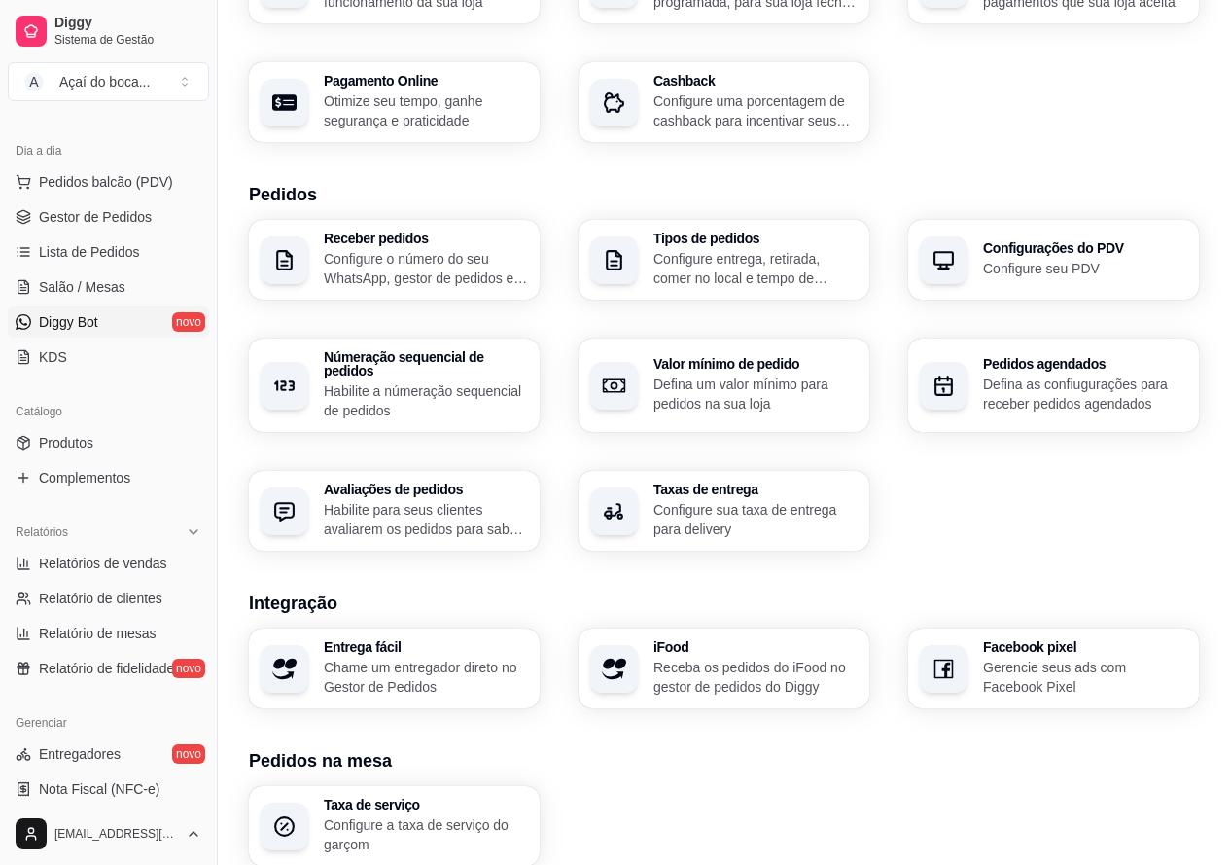
scroll to position [146, 0]
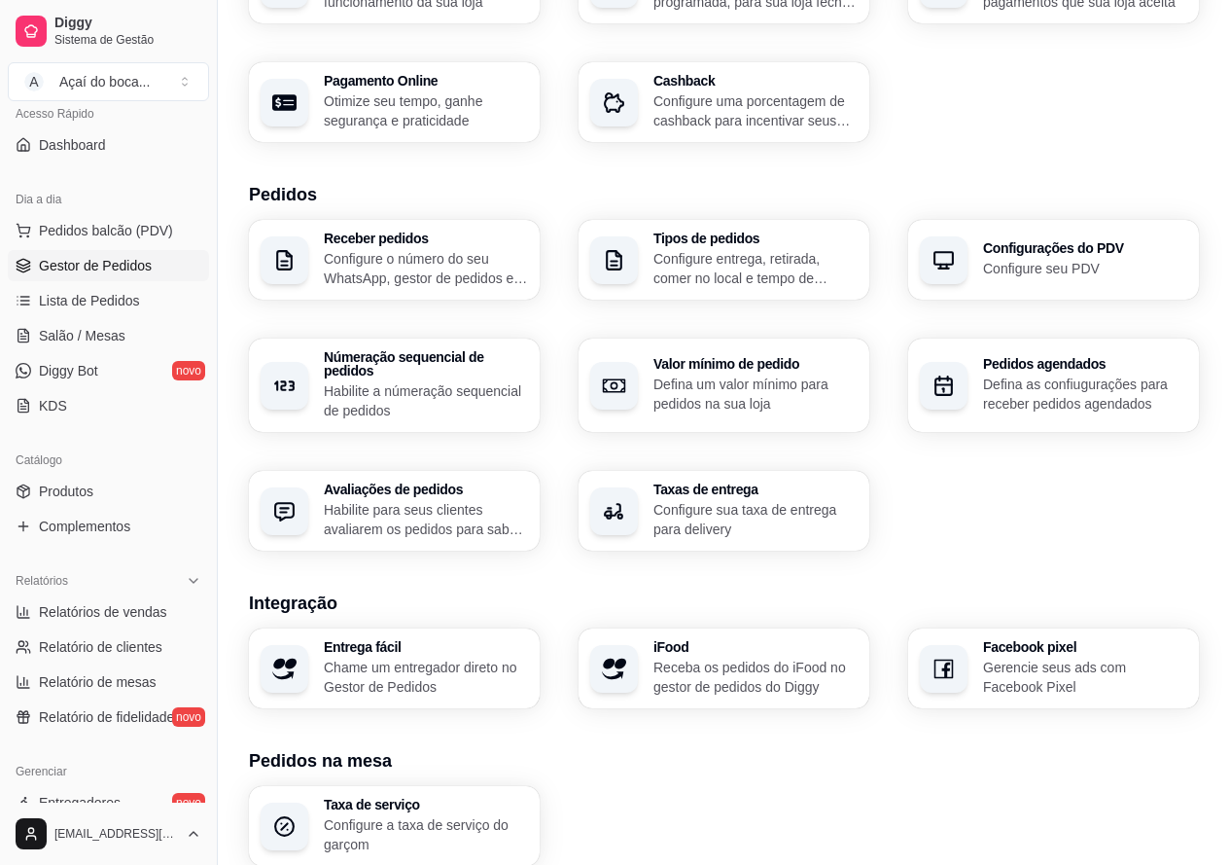
click at [144, 266] on span "Gestor de Pedidos" at bounding box center [95, 265] width 113 height 19
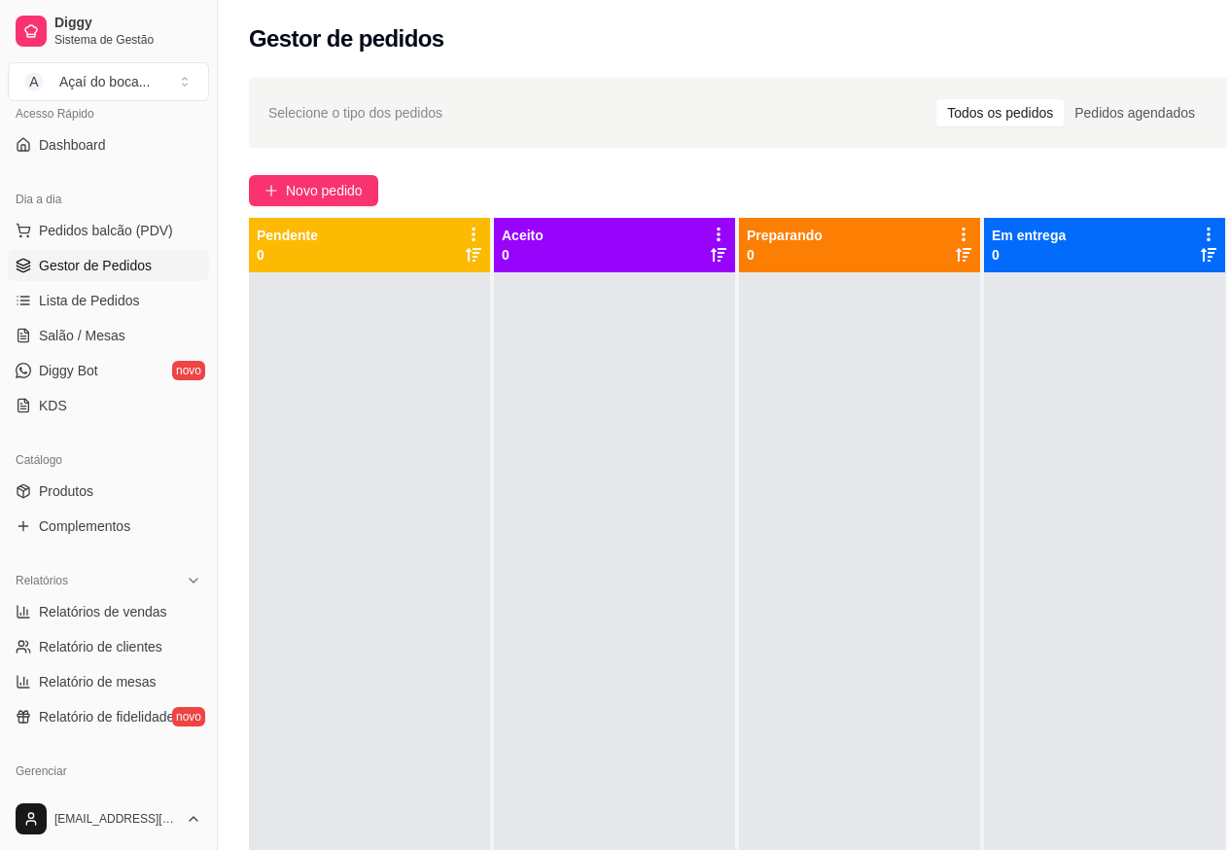
drag, startPoint x: 693, startPoint y: 612, endPoint x: 450, endPoint y: 635, distance: 244.2
click at [674, 611] on div at bounding box center [614, 697] width 241 height 850
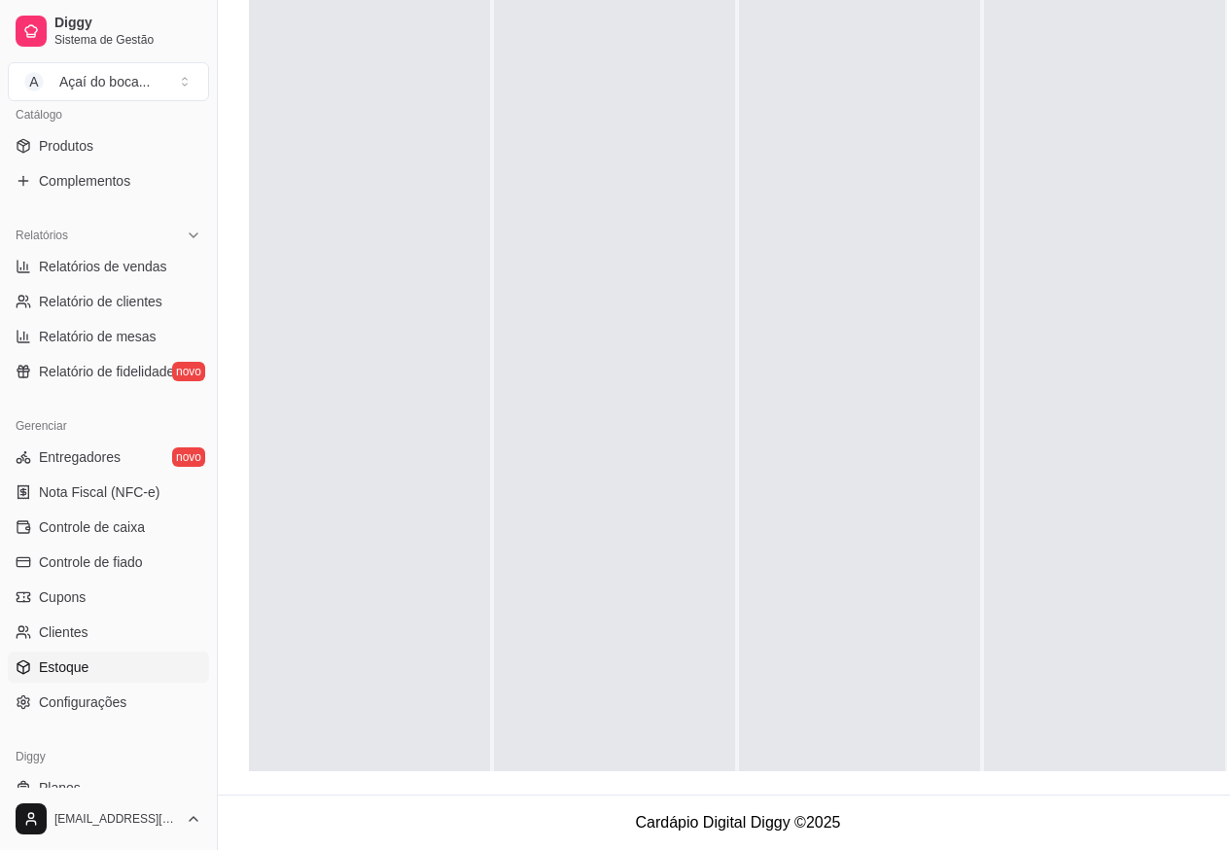
scroll to position [535, 0]
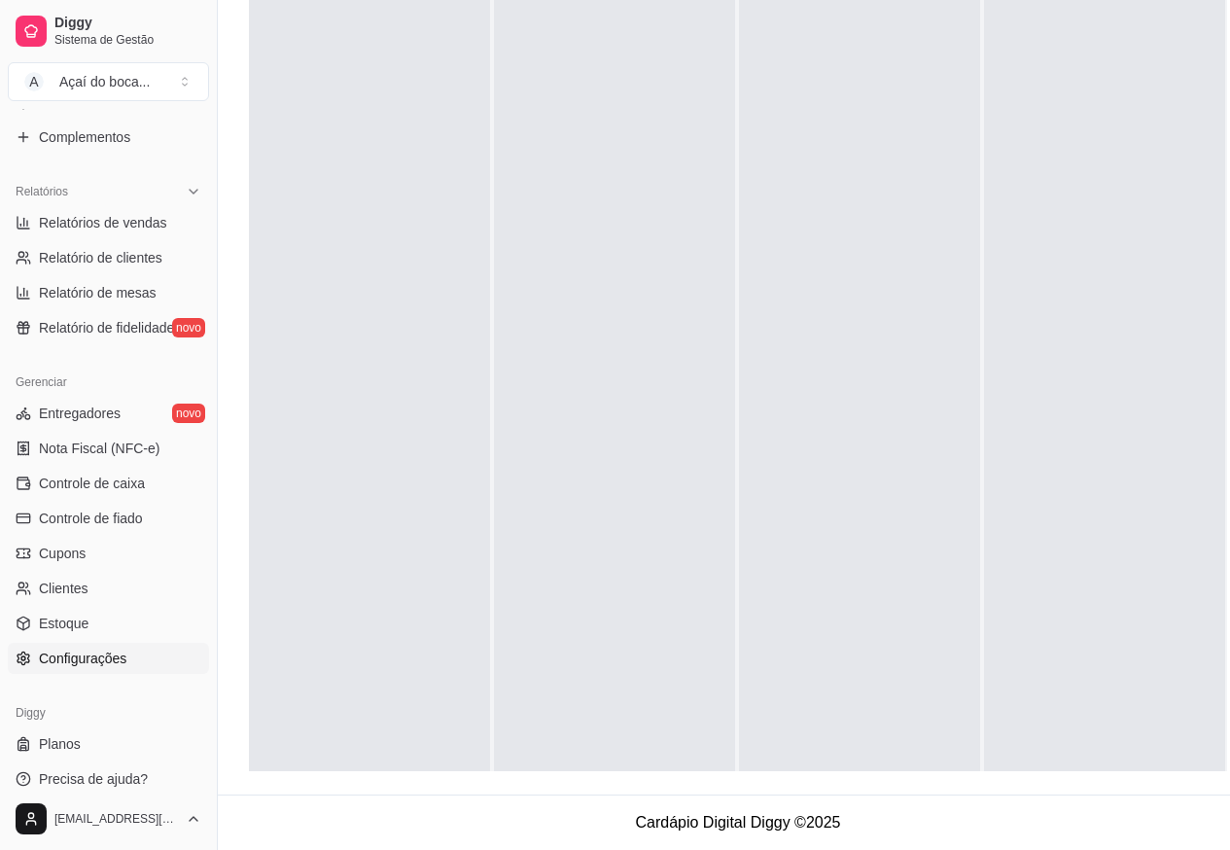
click at [132, 661] on link "Configurações" at bounding box center [108, 658] width 201 height 31
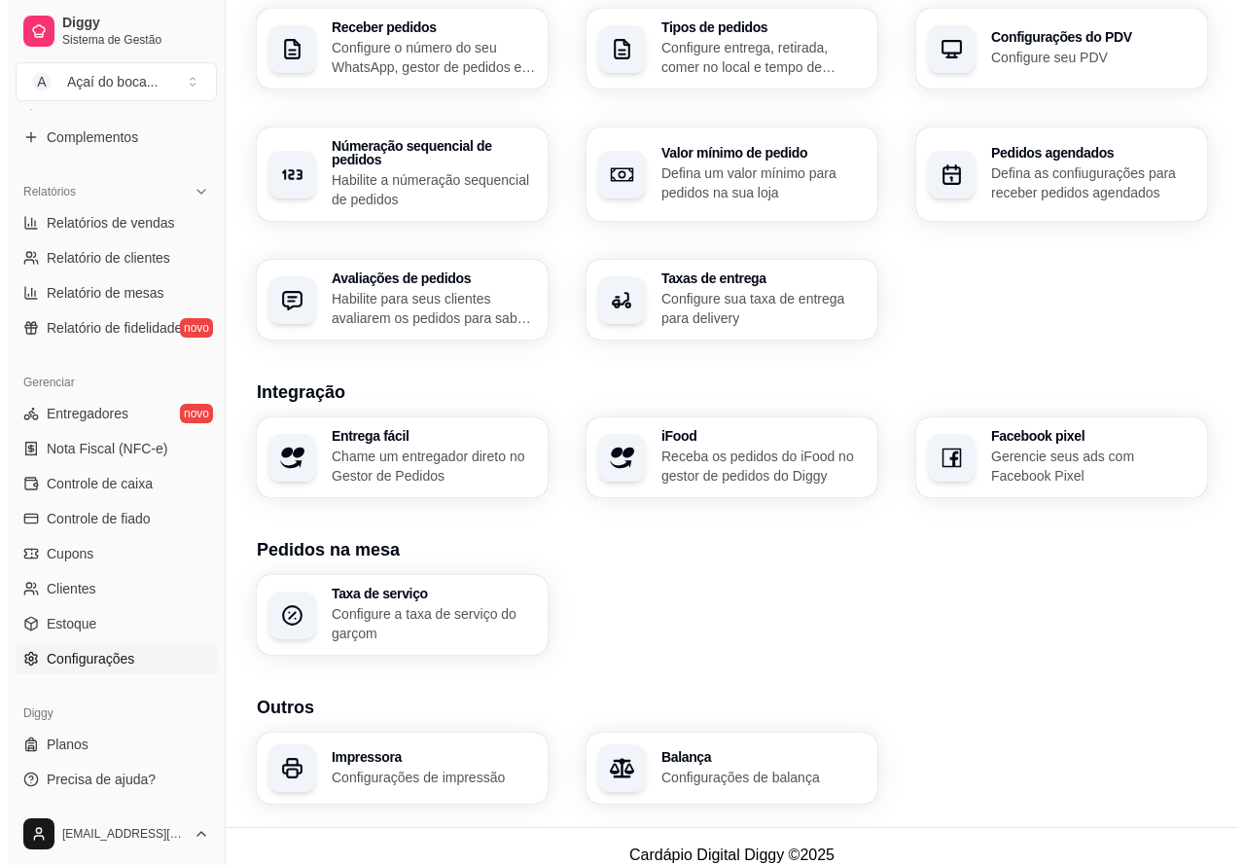
scroll to position [507, 0]
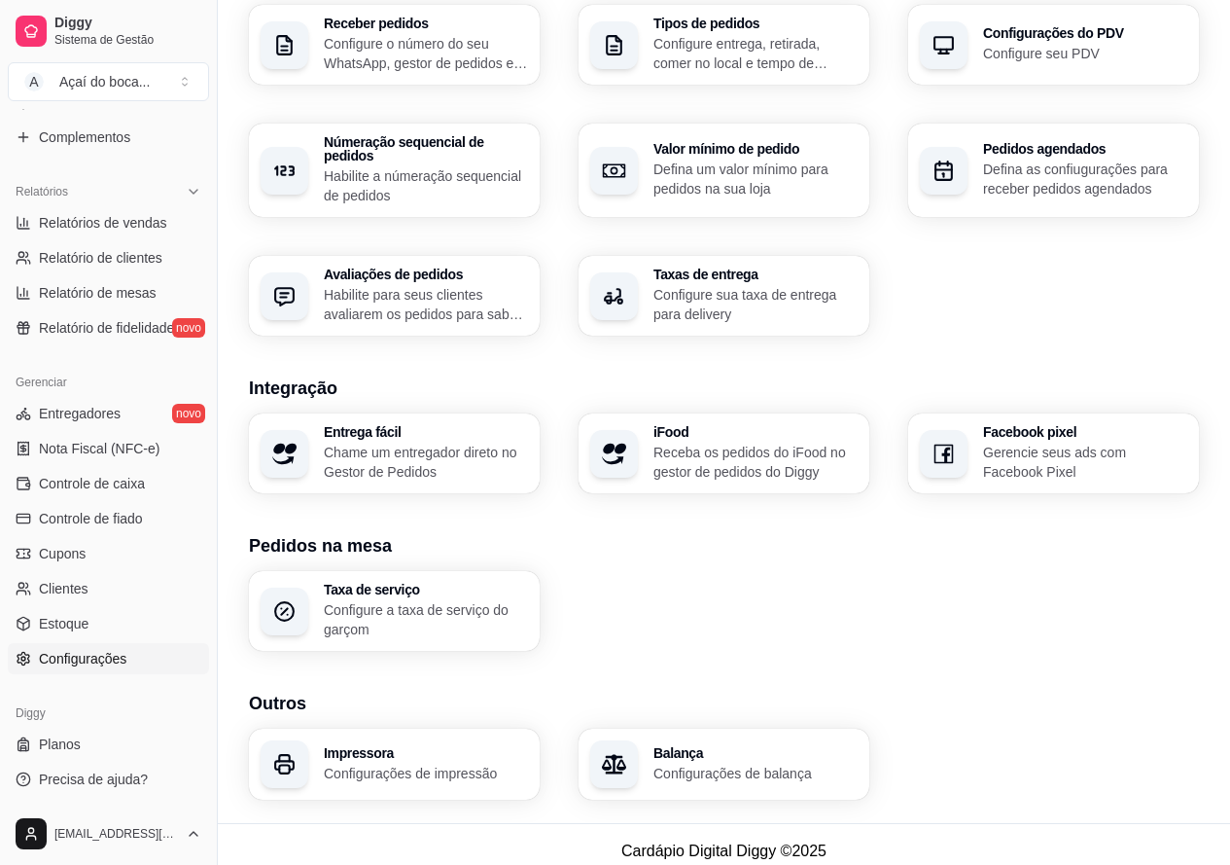
click at [708, 458] on p "Receba os pedidos do iFood no gestor de pedidos do Diggy" at bounding box center [756, 461] width 204 height 39
click at [369, 763] on p "Configurações de impressão" at bounding box center [425, 772] width 198 height 18
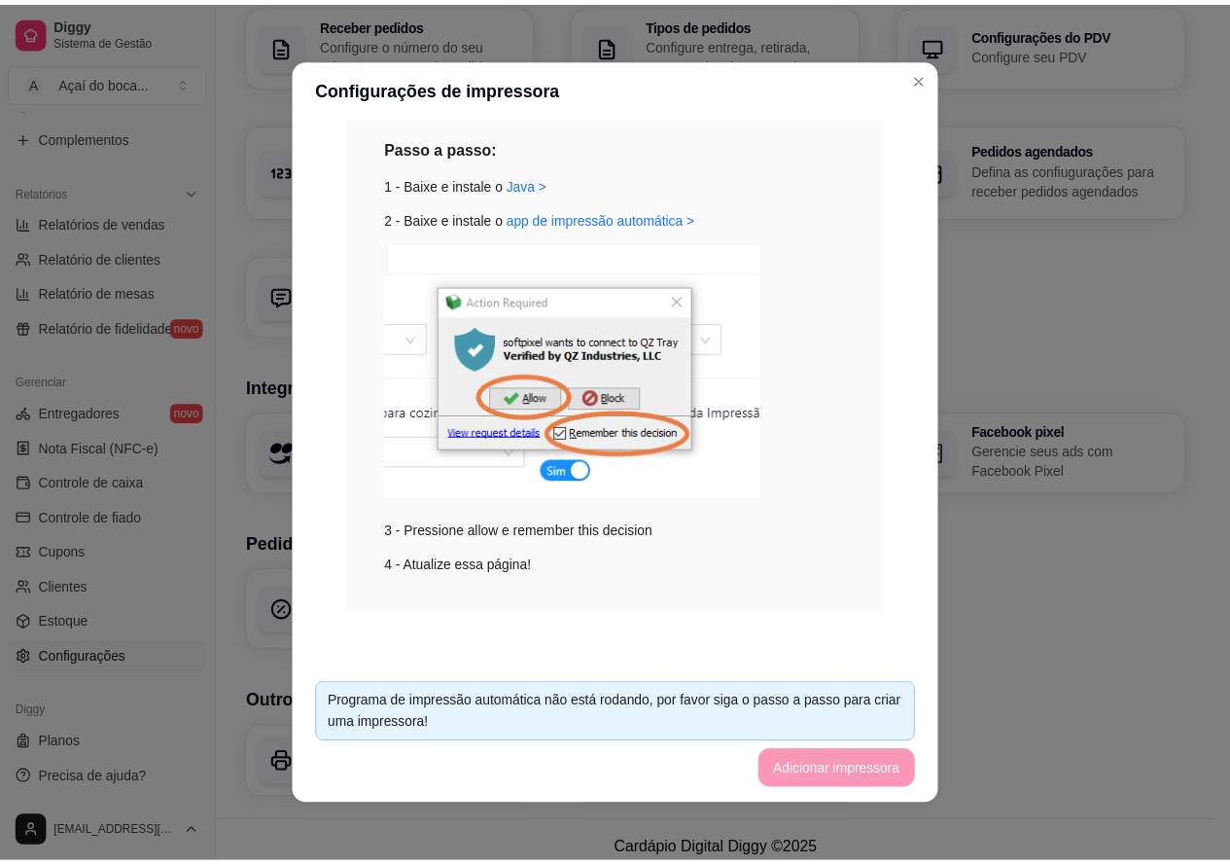
scroll to position [4, 0]
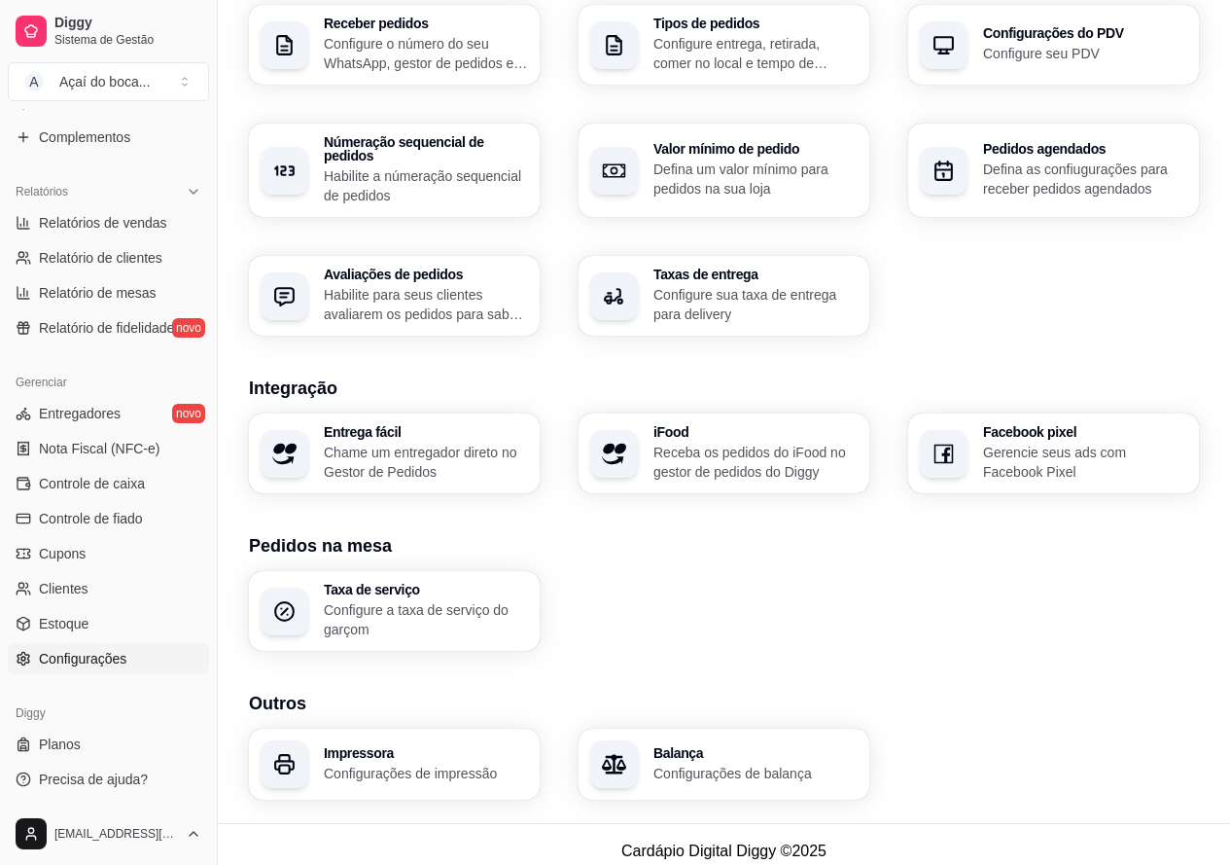
click at [992, 40] on h3 "Configurações do PDV" at bounding box center [1085, 33] width 204 height 14
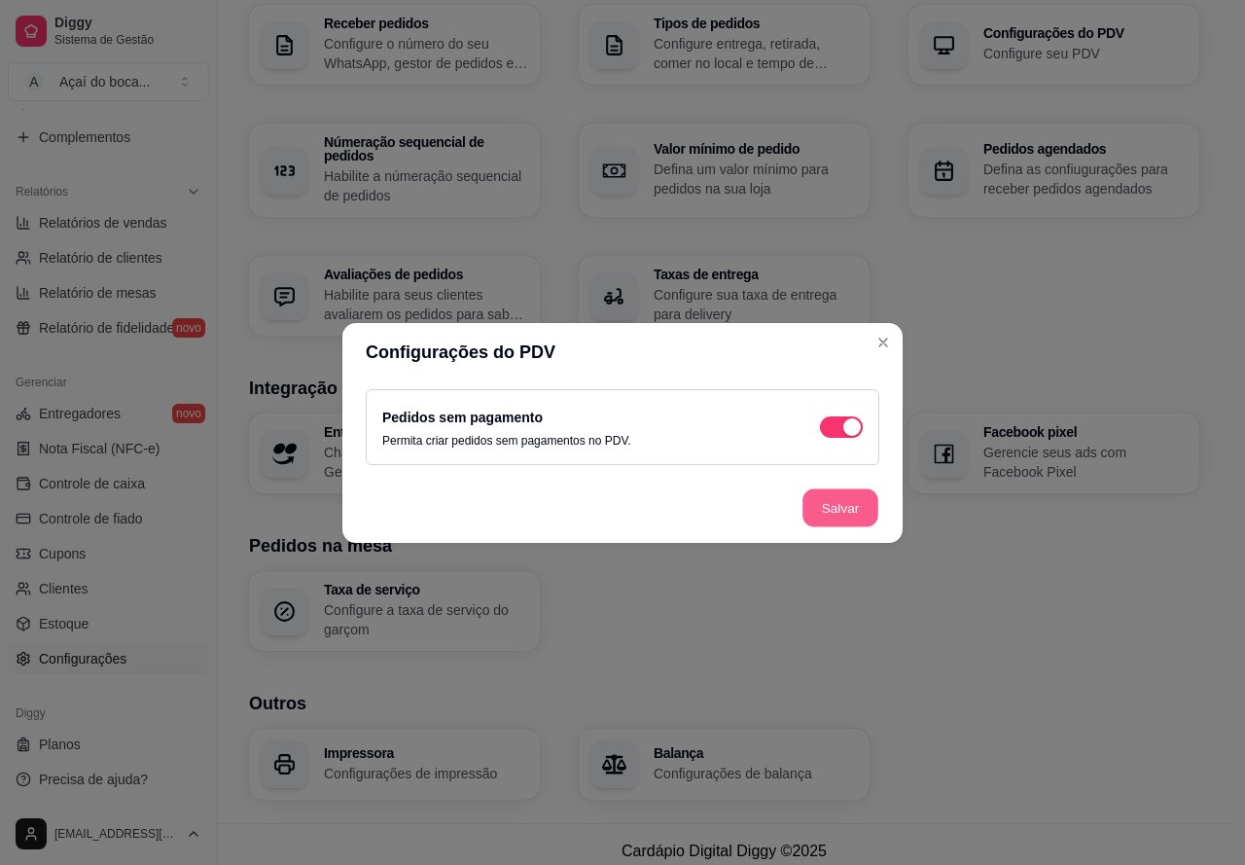
click at [826, 513] on button "Salvar" at bounding box center [840, 507] width 76 height 38
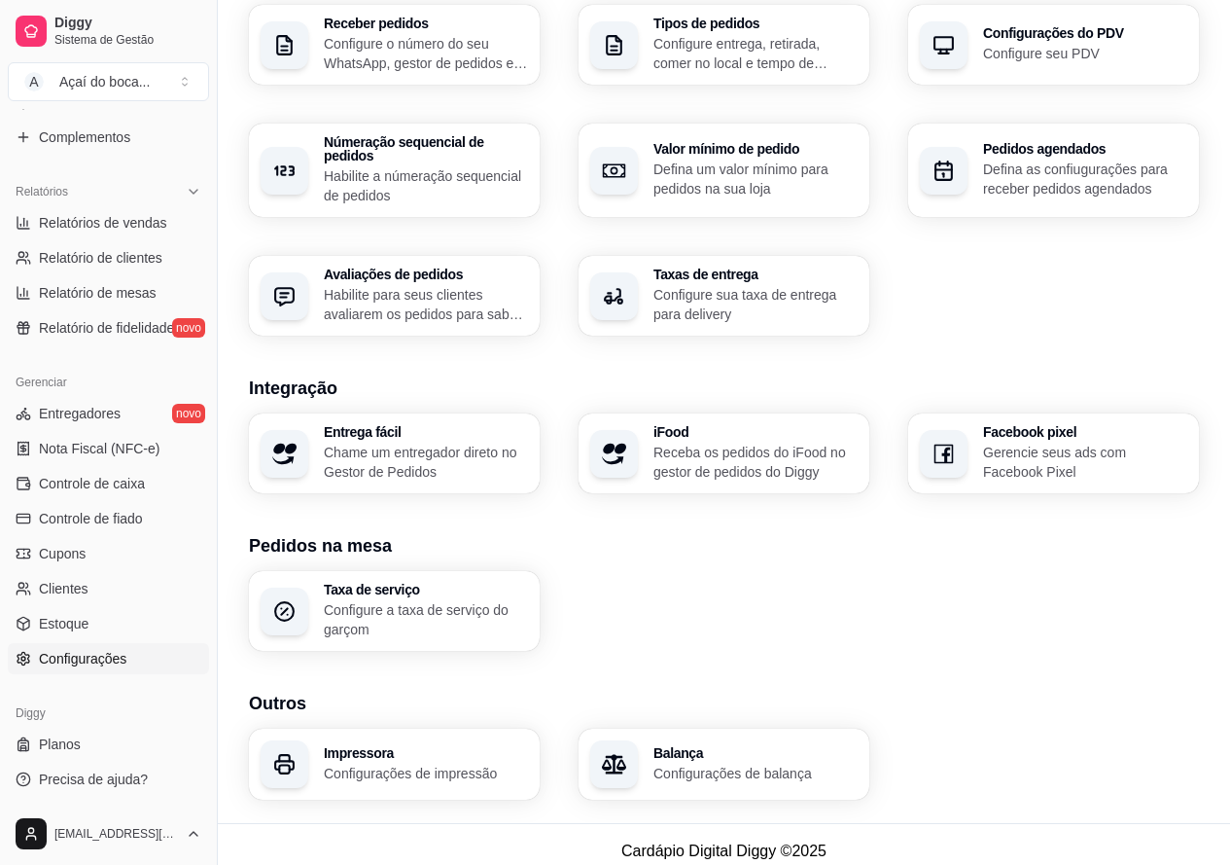
click at [765, 763] on p "Configurações de balança" at bounding box center [756, 772] width 204 height 19
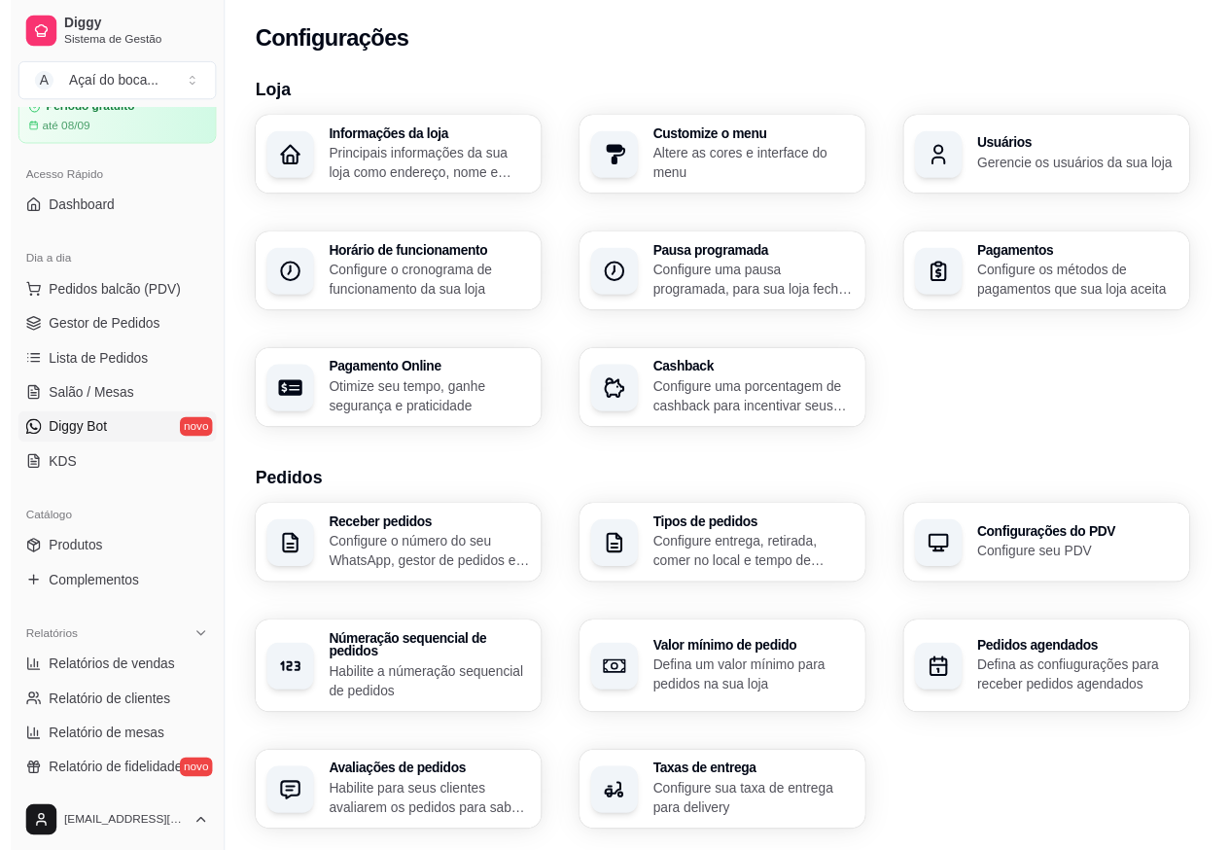
scroll to position [49, 0]
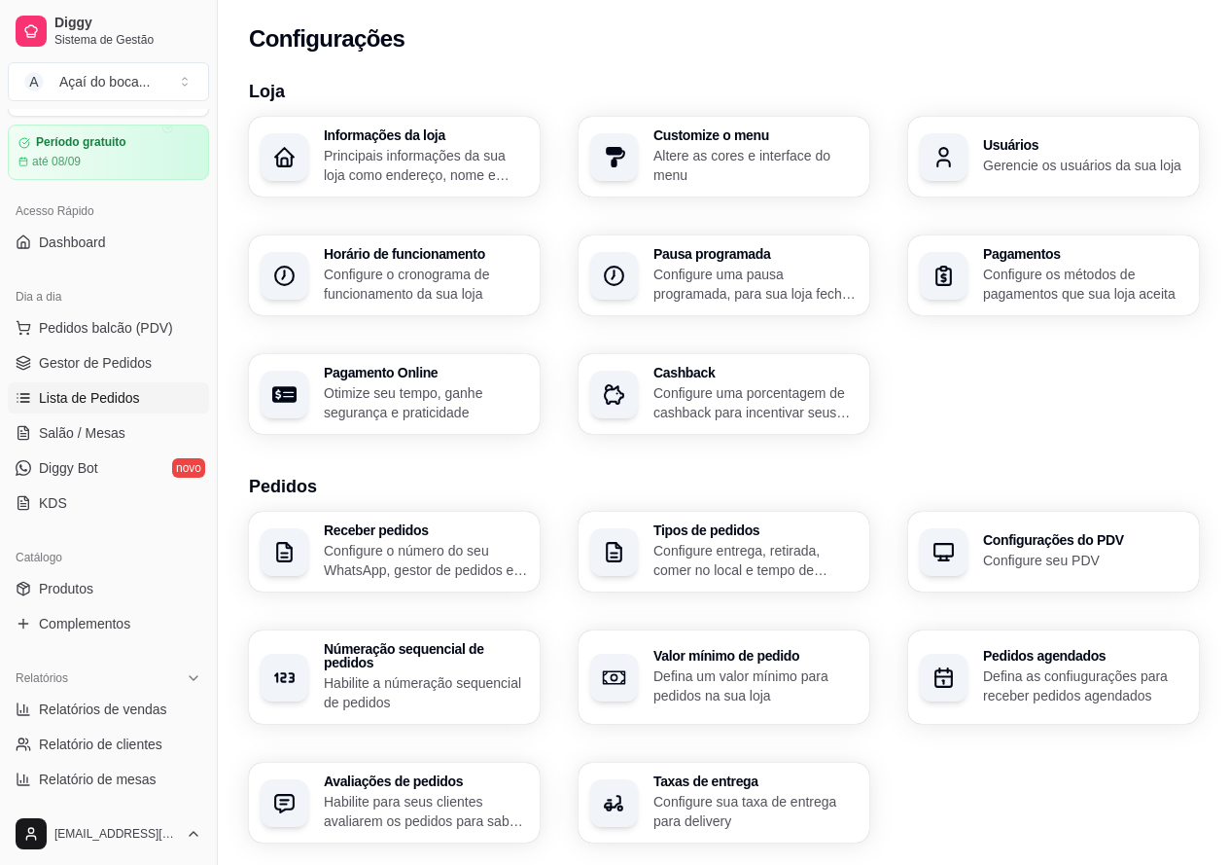
drag, startPoint x: 131, startPoint y: 409, endPoint x: 163, endPoint y: 407, distance: 32.2
click at [131, 409] on link "Lista de Pedidos" at bounding box center [108, 397] width 201 height 31
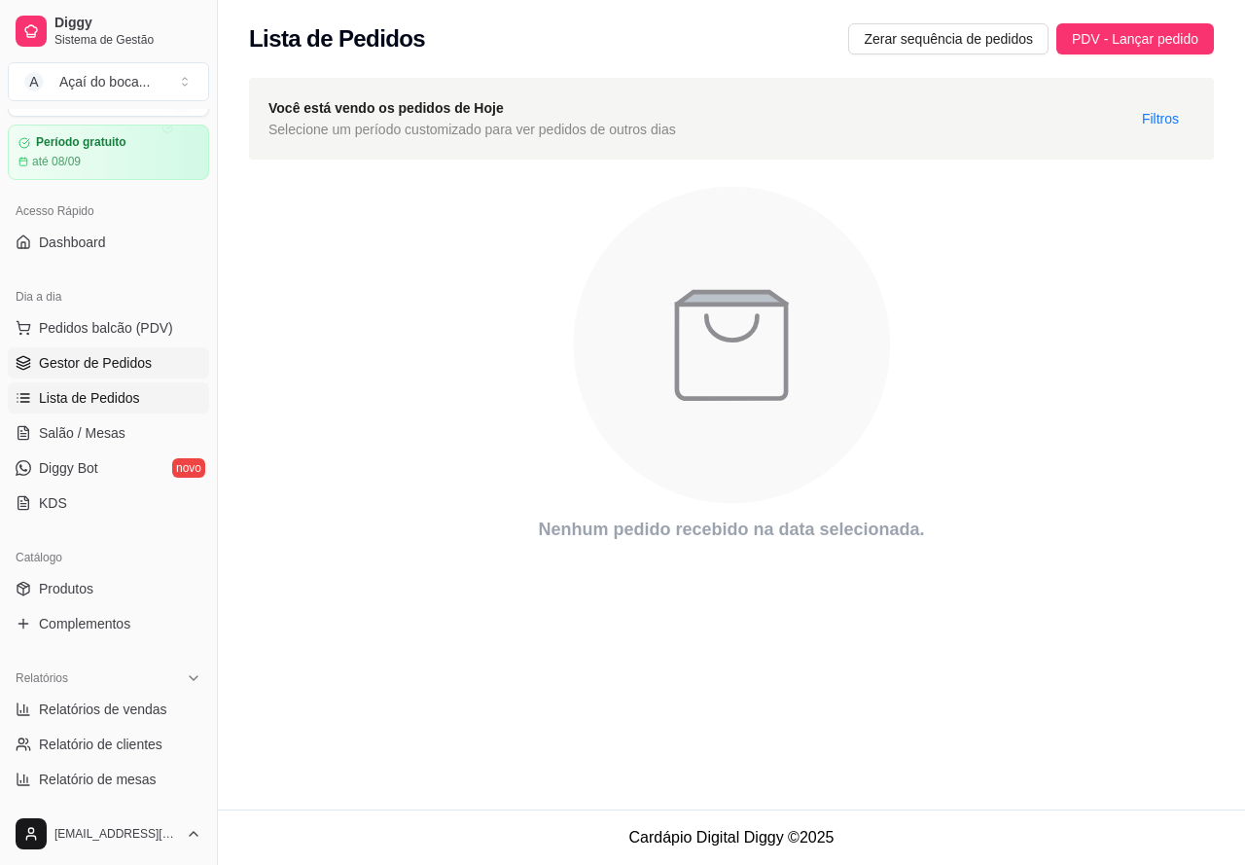
click at [101, 363] on span "Gestor de Pedidos" at bounding box center [95, 362] width 113 height 19
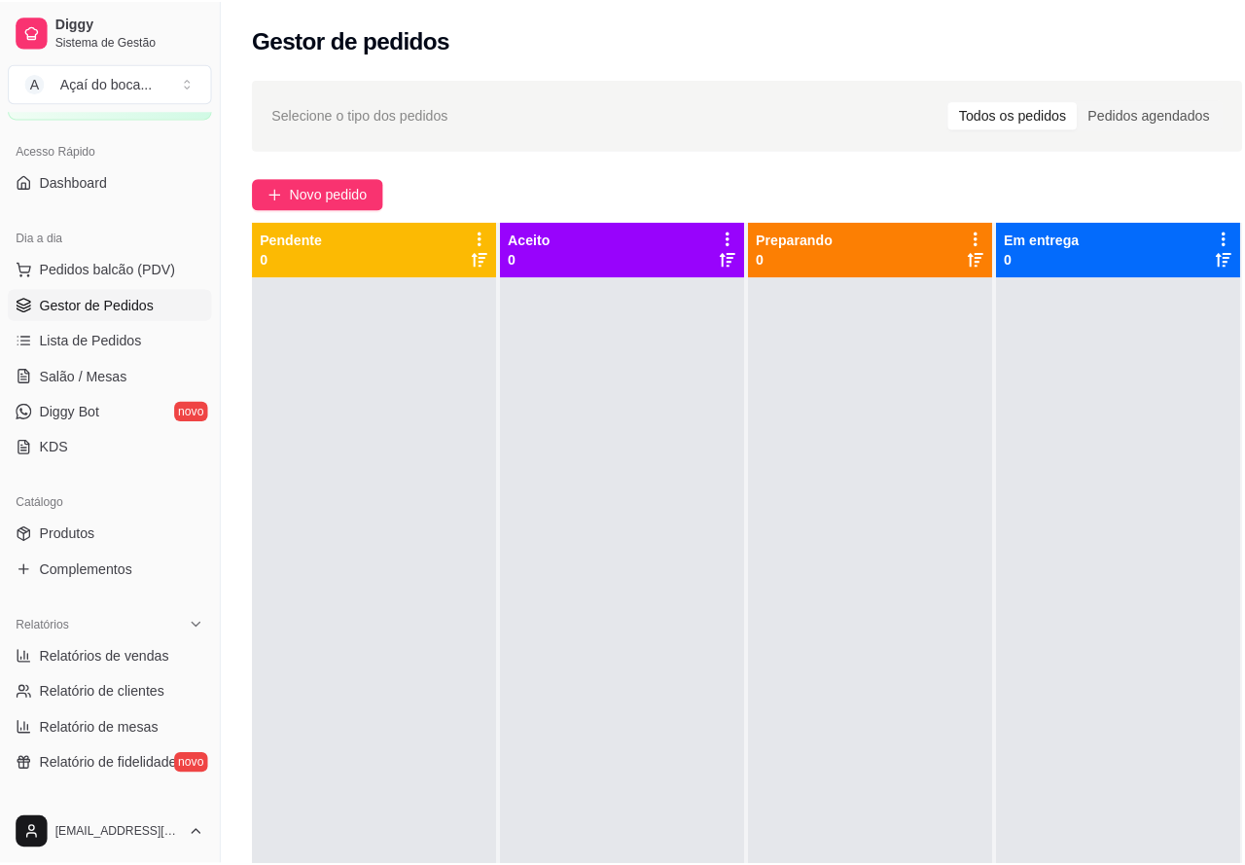
scroll to position [243, 0]
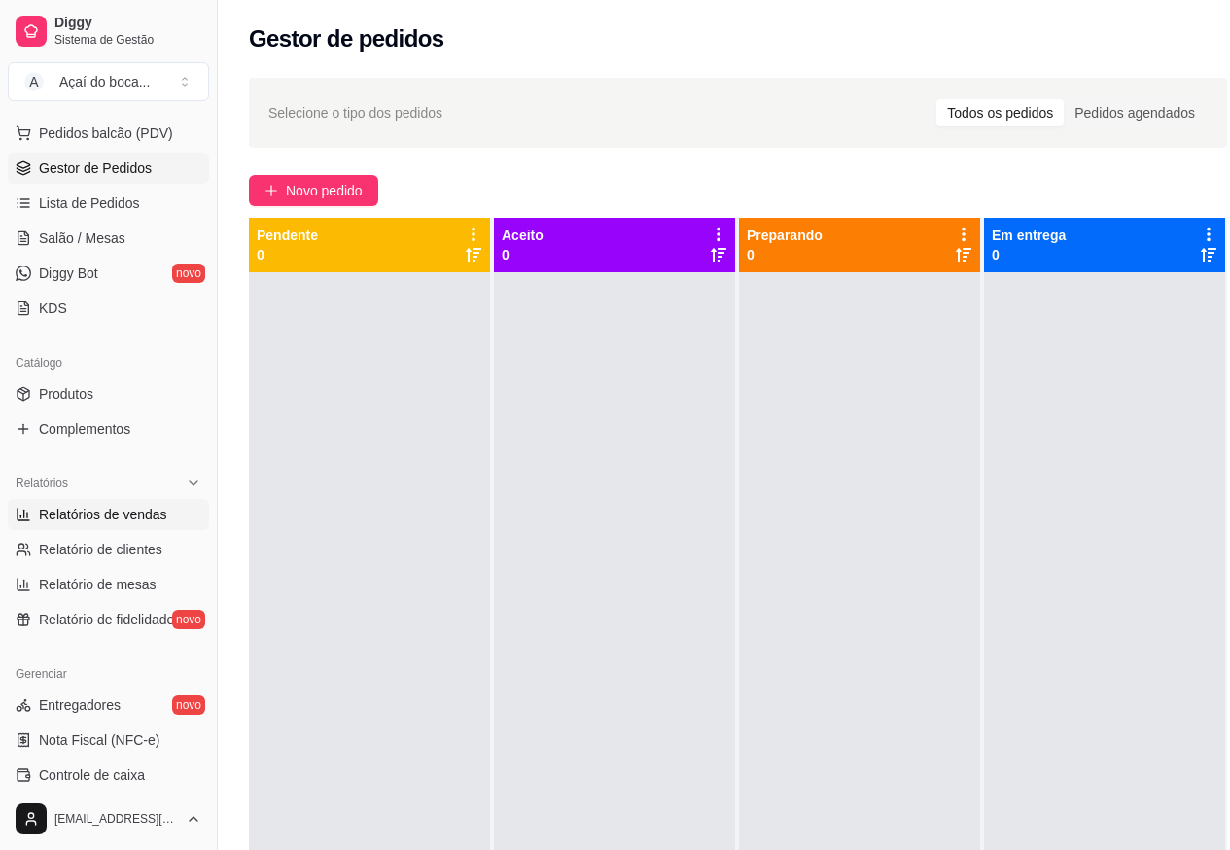
click at [138, 513] on span "Relatórios de vendas" at bounding box center [103, 514] width 128 height 19
select select "ALL"
select select "0"
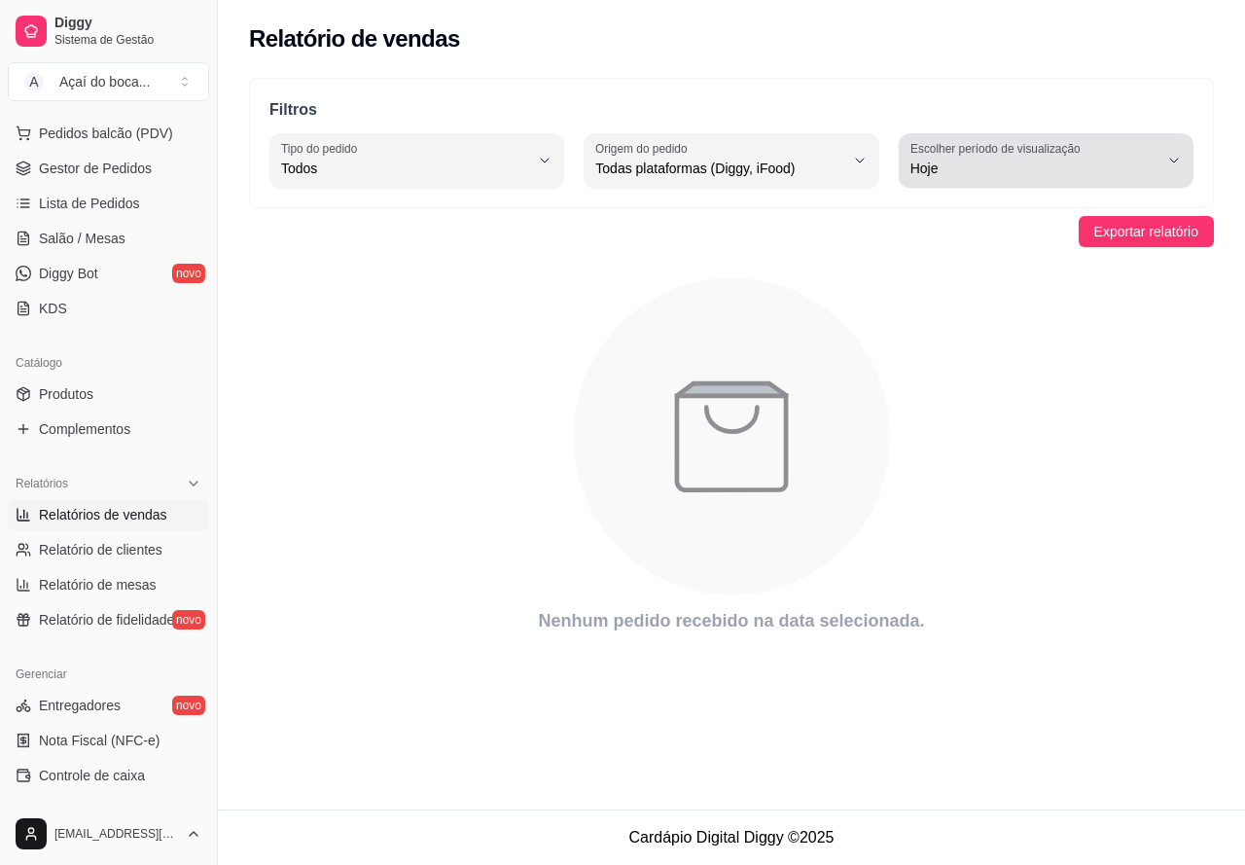
click at [925, 173] on span "Hoje" at bounding box center [1034, 168] width 248 height 19
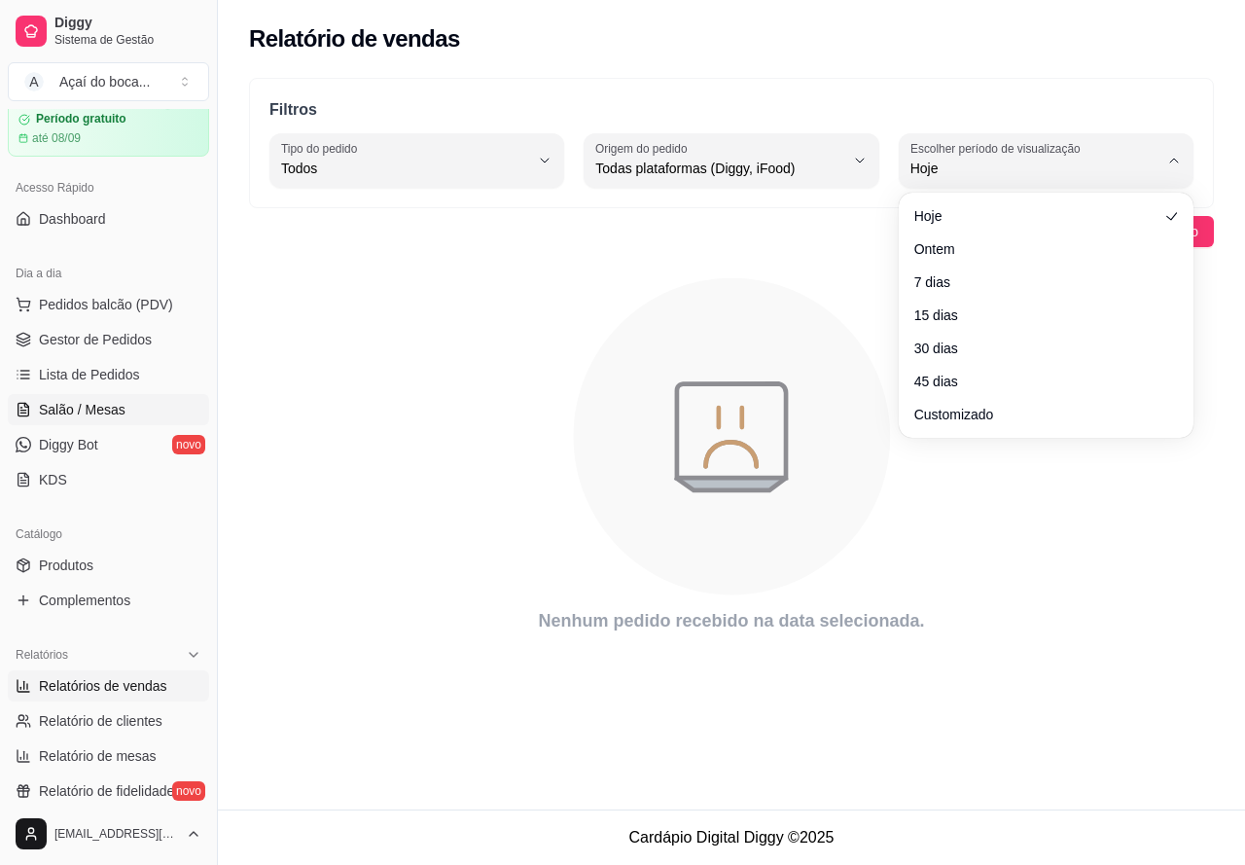
scroll to position [49, 0]
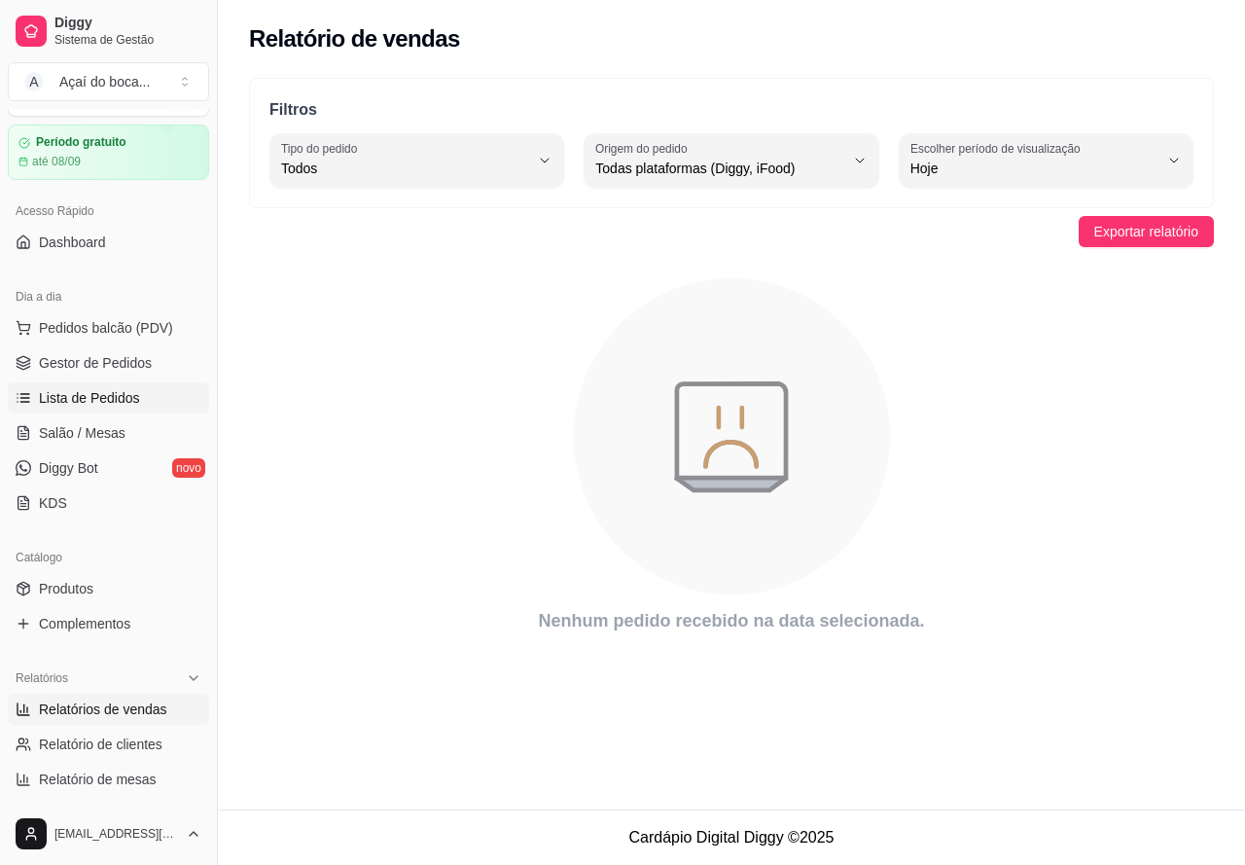
click at [130, 398] on span "Lista de Pedidos" at bounding box center [89, 397] width 101 height 19
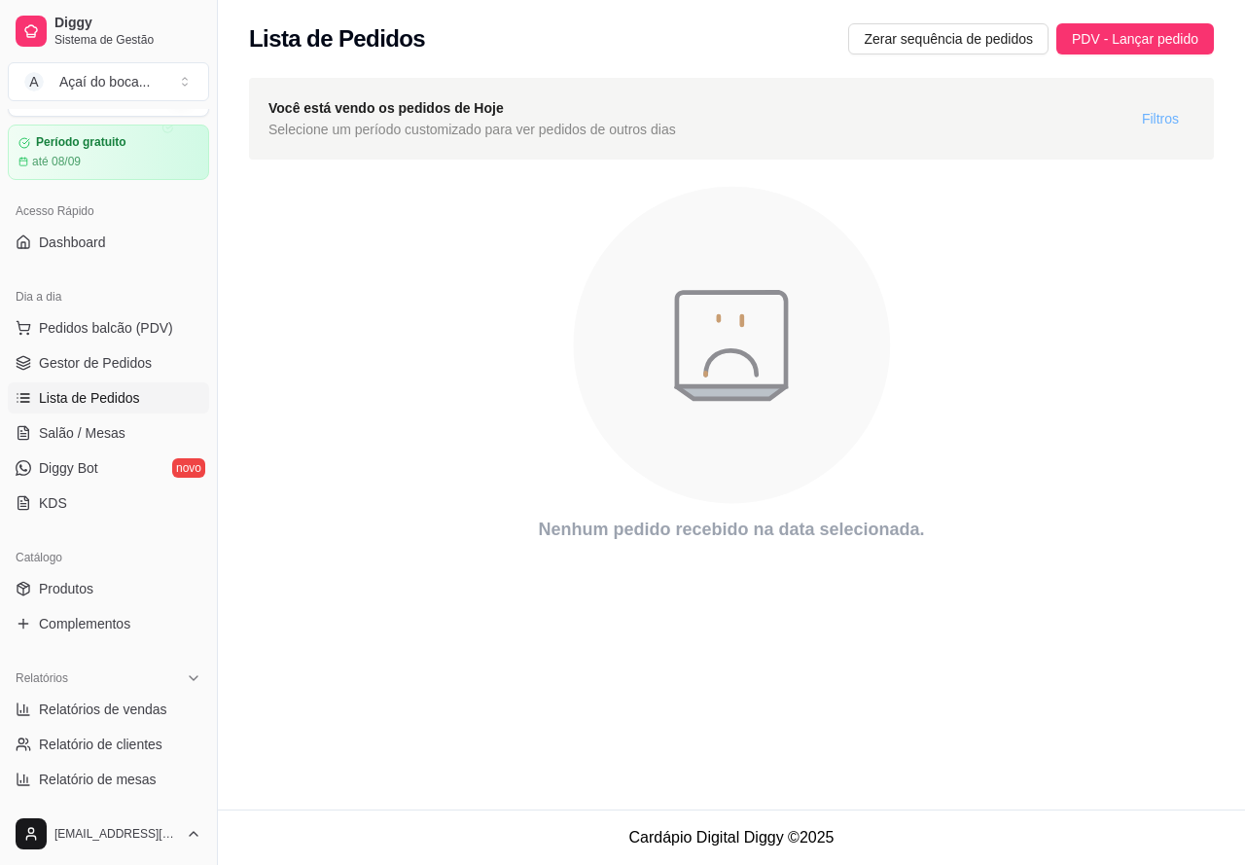
click at [1150, 124] on span "Filtros" at bounding box center [1160, 118] width 37 height 21
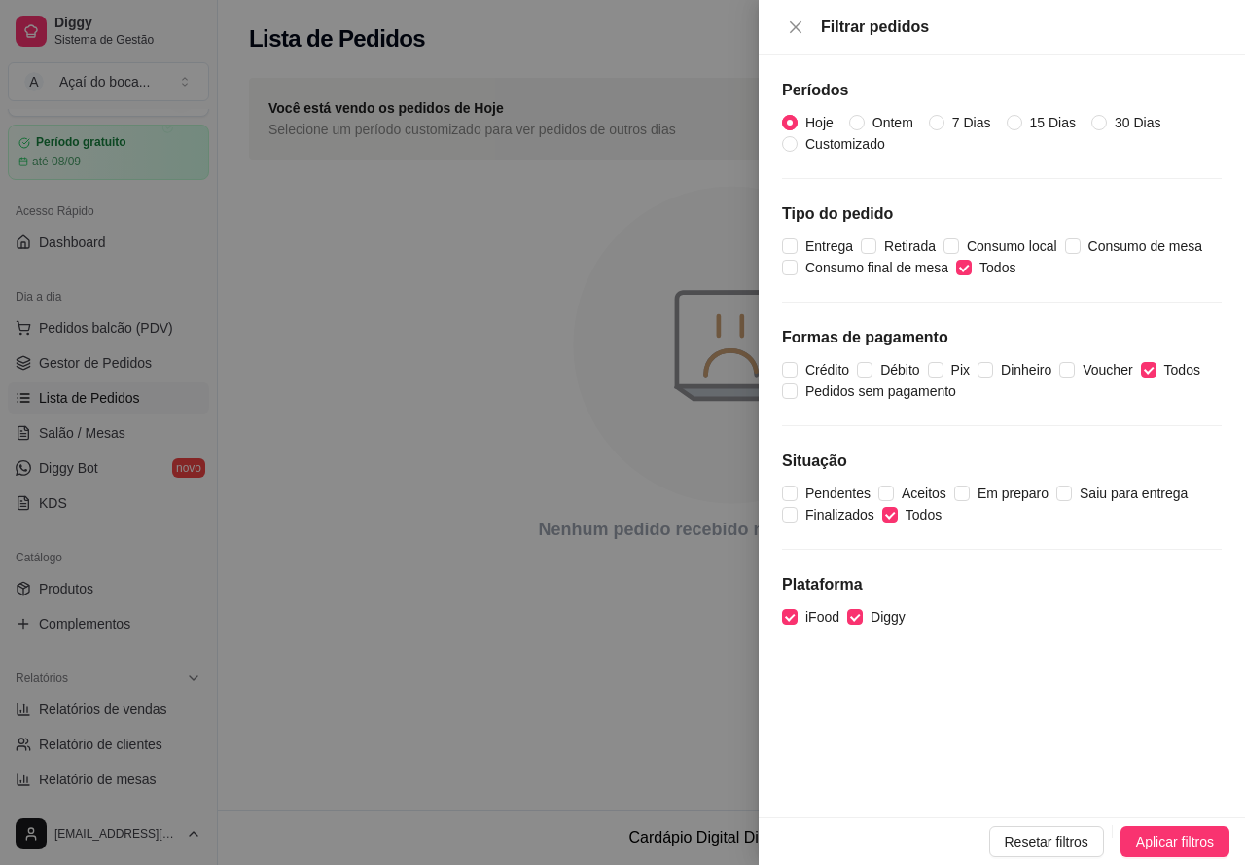
click at [790, 120] on input "Hoje" at bounding box center [790, 123] width 16 height 16
click at [948, 115] on span "7 Dias" at bounding box center [971, 122] width 54 height 21
click at [944, 115] on input "7 Dias" at bounding box center [937, 123] width 16 height 16
radio input "true"
radio input "false"
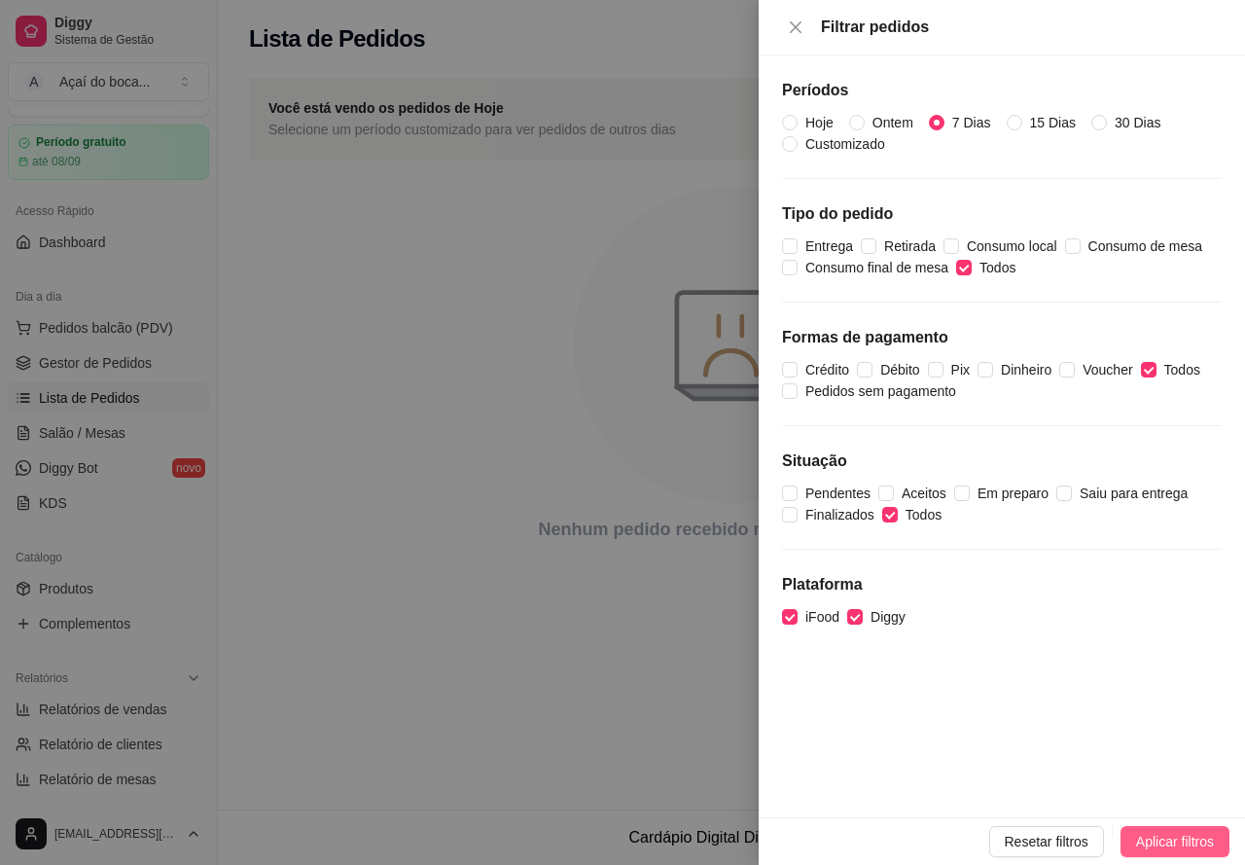
click at [1190, 837] on span "Aplicar filtros" at bounding box center [1175, 841] width 78 height 21
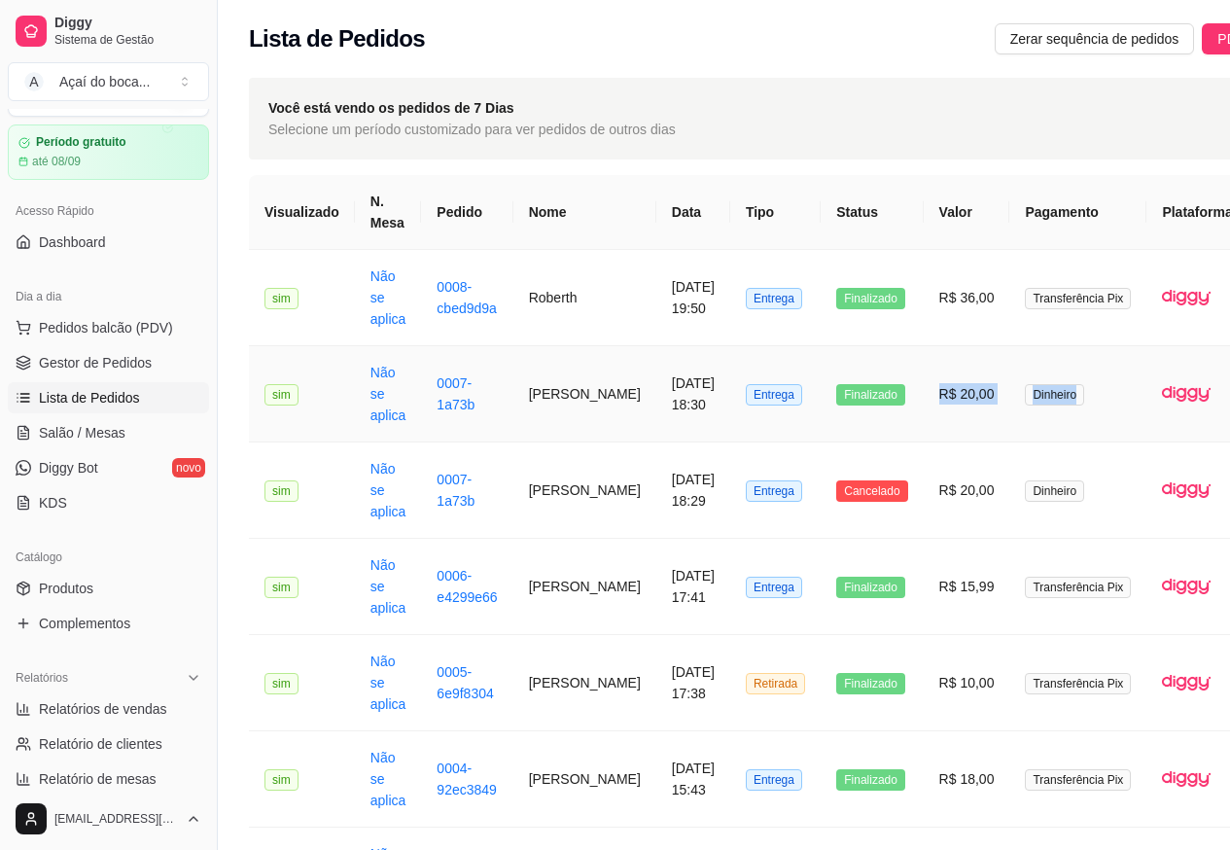
drag, startPoint x: 1046, startPoint y: 395, endPoint x: 985, endPoint y: 407, distance: 62.4
click at [890, 414] on tr "**********" at bounding box center [804, 394] width 1111 height 96
click at [1009, 407] on td "Dinheiro" at bounding box center [1077, 394] width 137 height 96
click at [656, 326] on td "[DATE] 19:50" at bounding box center [693, 298] width 74 height 96
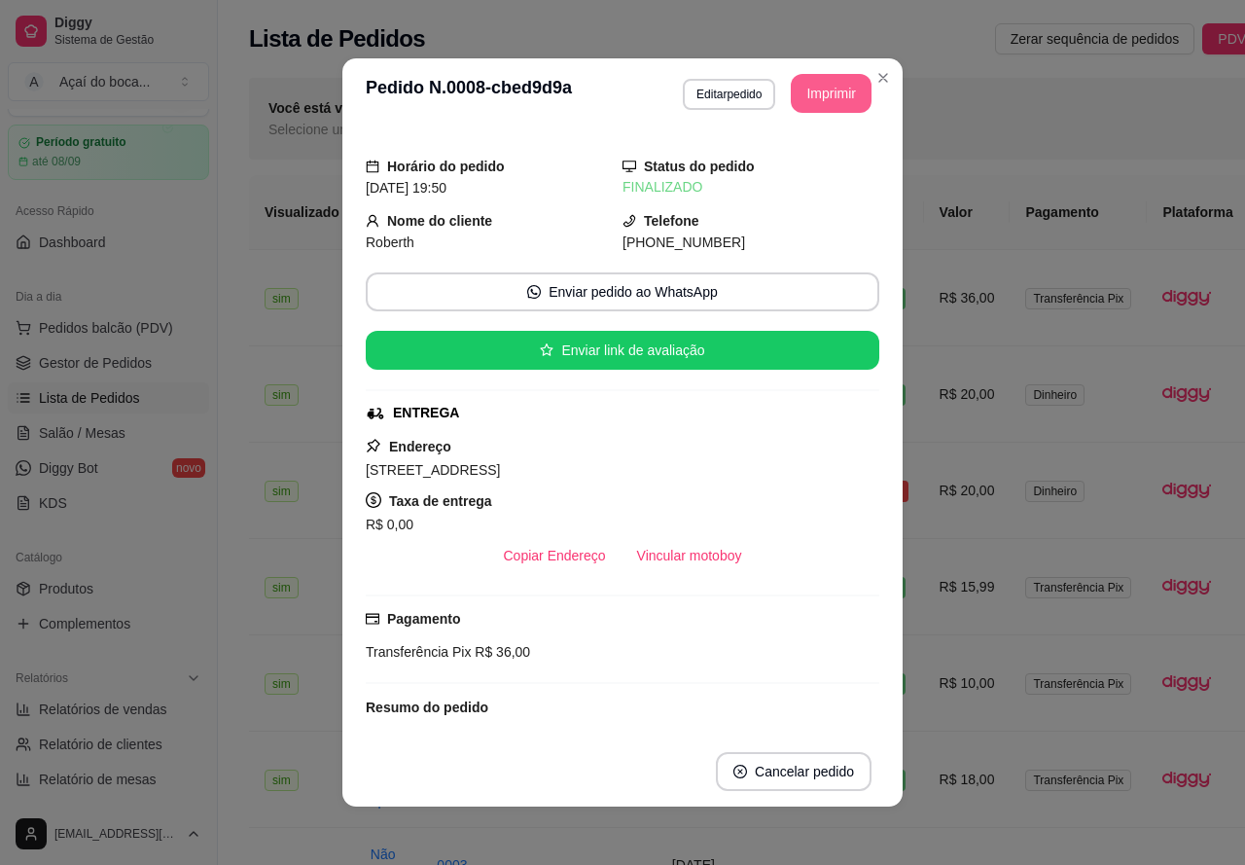
click at [840, 95] on button "Imprimir" at bounding box center [831, 93] width 81 height 39
click at [836, 82] on button "Imprimir" at bounding box center [832, 94] width 78 height 38
click at [821, 103] on button "Imprimir" at bounding box center [831, 93] width 81 height 39
